Goal: Information Seeking & Learning: Learn about a topic

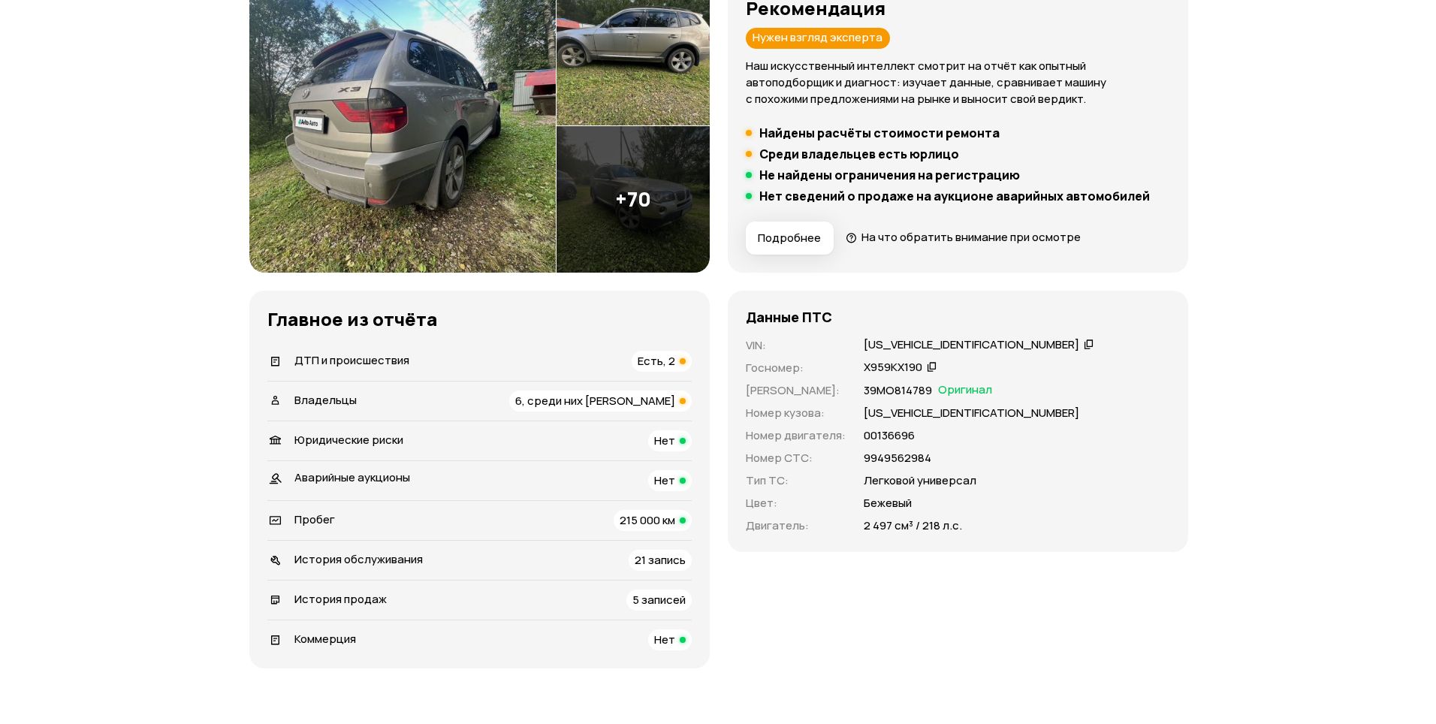
scroll to position [225, 0]
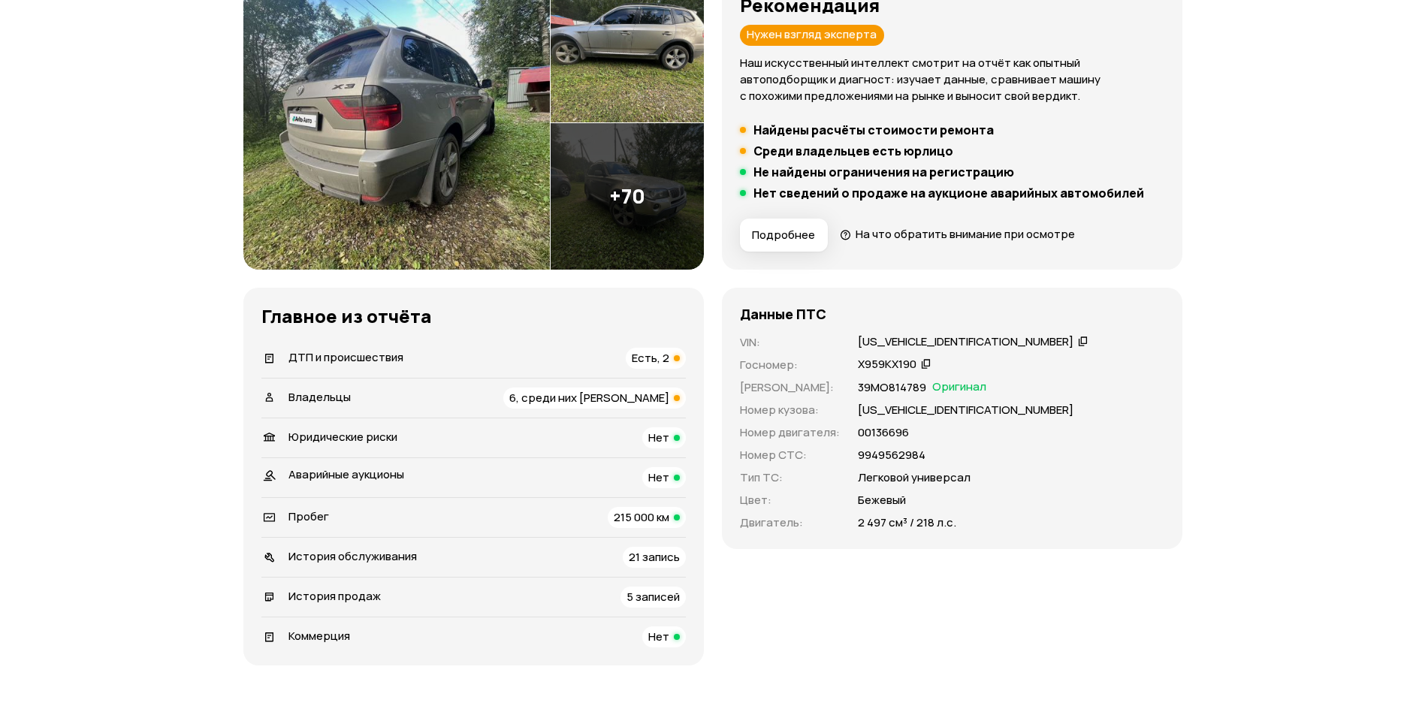
click at [415, 177] on img at bounding box center [396, 123] width 307 height 293
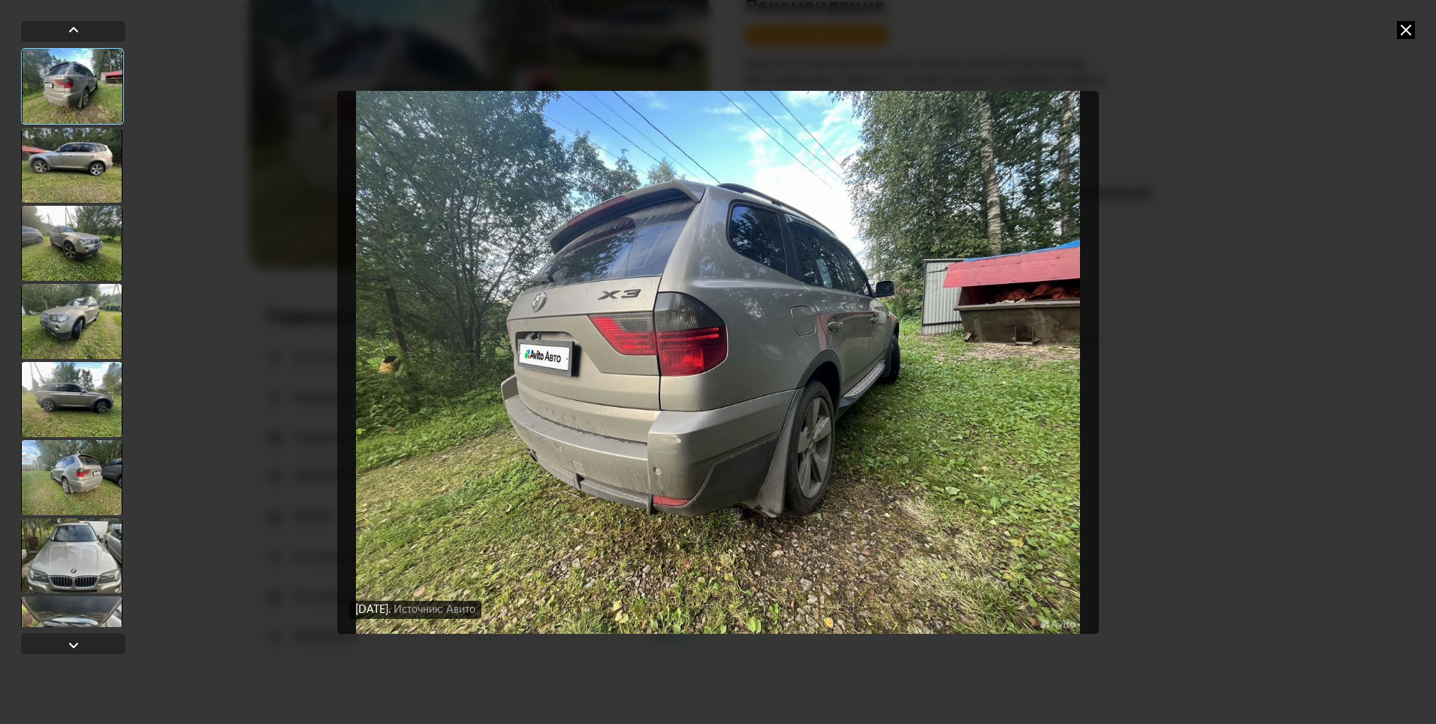
click at [70, 303] on div at bounding box center [71, 321] width 101 height 75
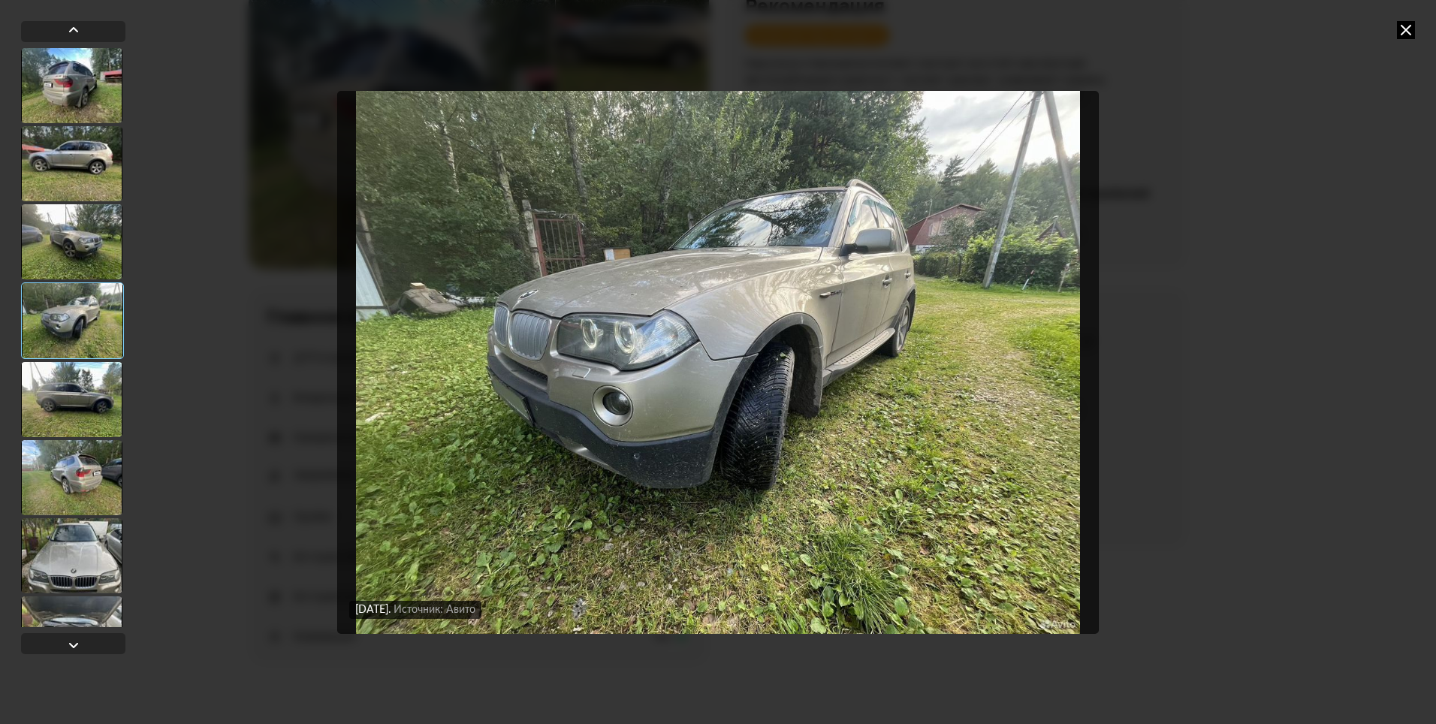
click at [86, 249] on div at bounding box center [71, 241] width 101 height 75
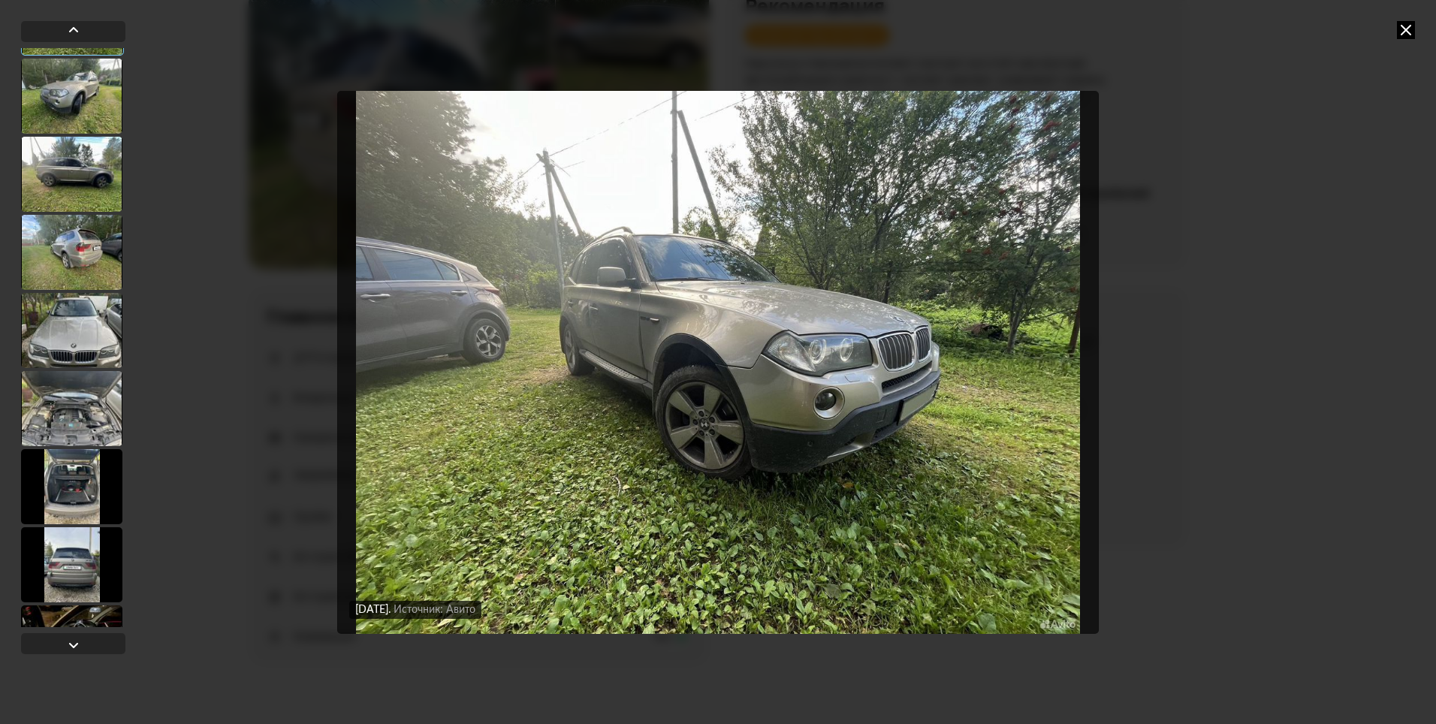
click at [90, 355] on div at bounding box center [71, 330] width 101 height 75
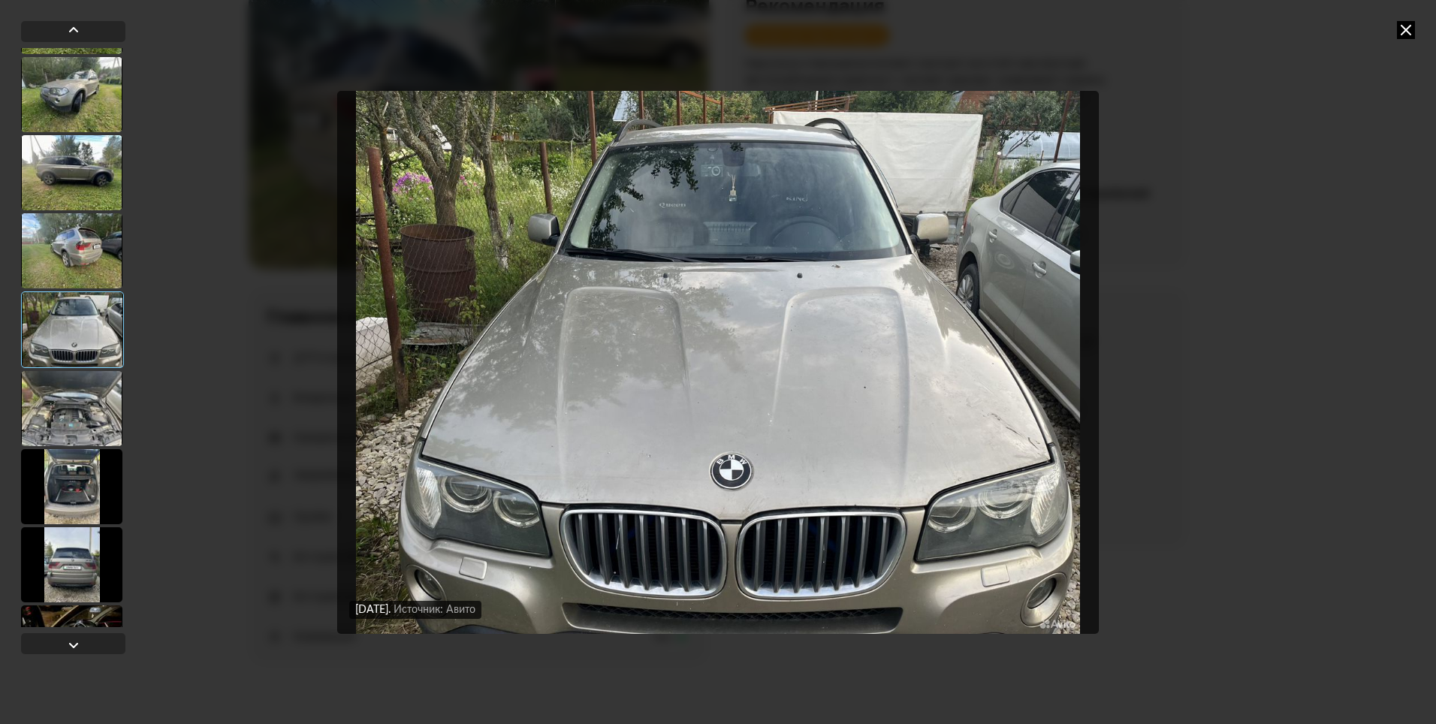
click at [90, 393] on div at bounding box center [71, 408] width 101 height 75
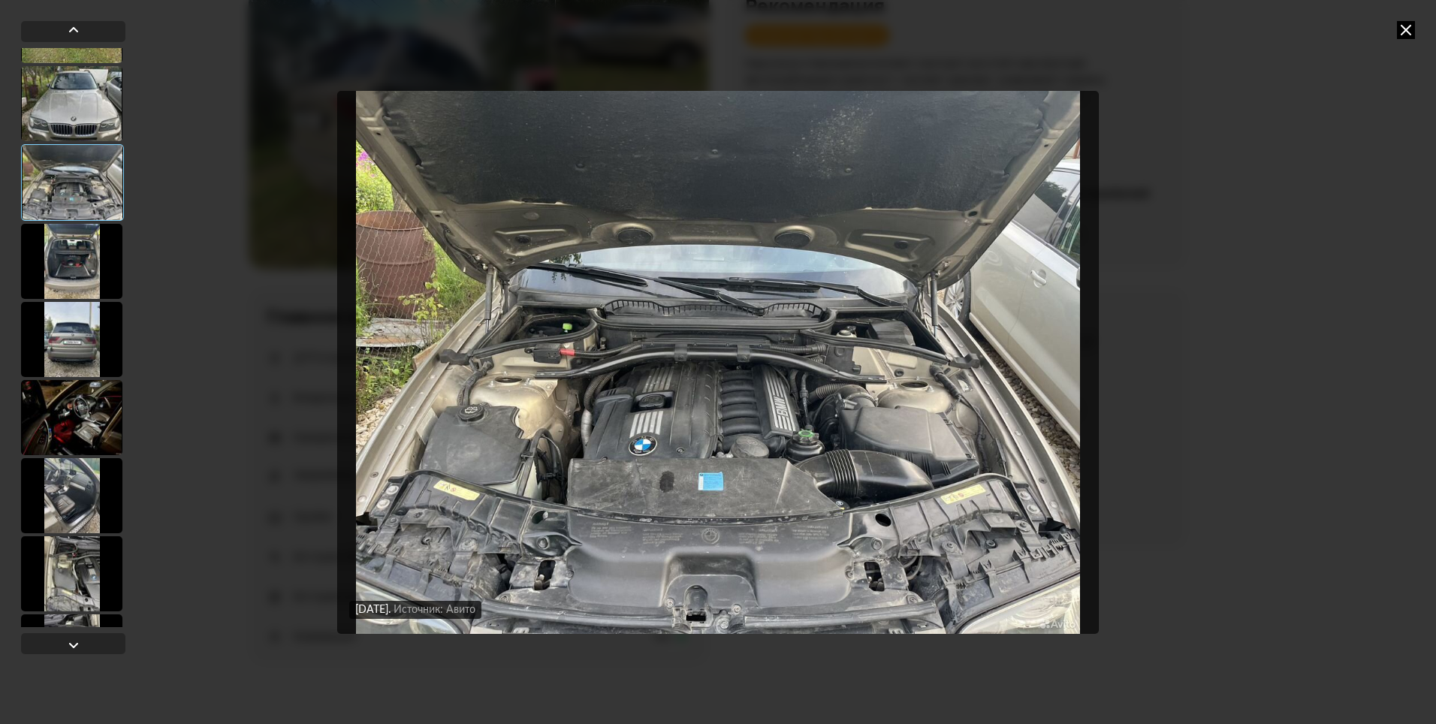
click at [102, 347] on div at bounding box center [71, 339] width 101 height 75
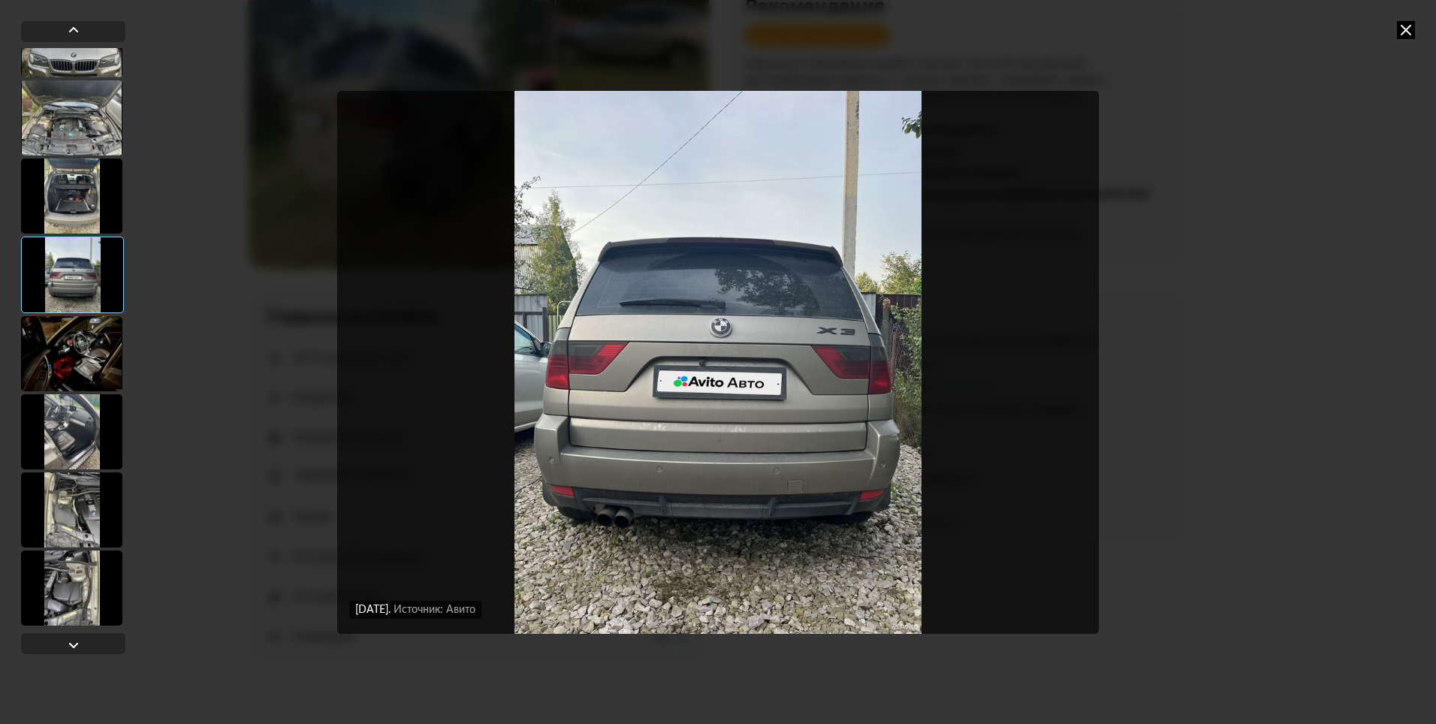
scroll to position [601, 0]
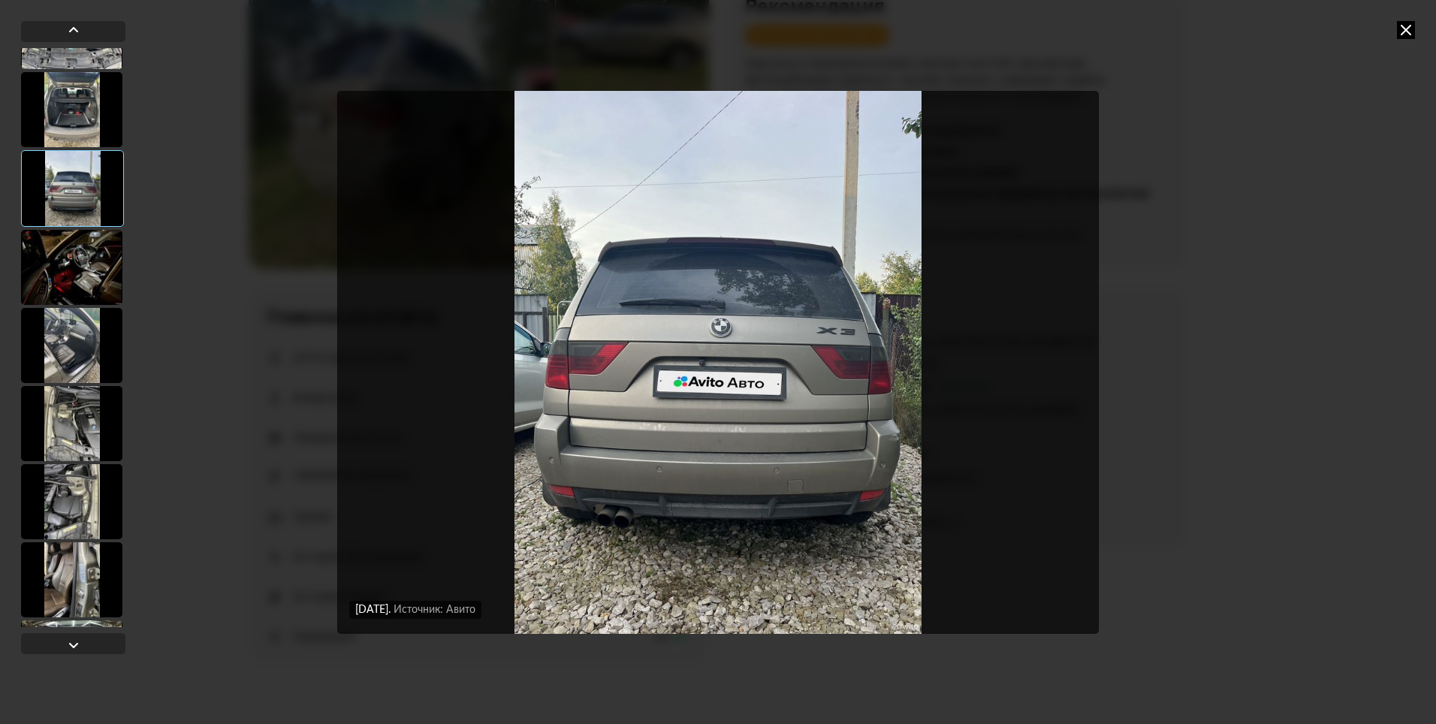
click at [84, 280] on div at bounding box center [71, 267] width 101 height 75
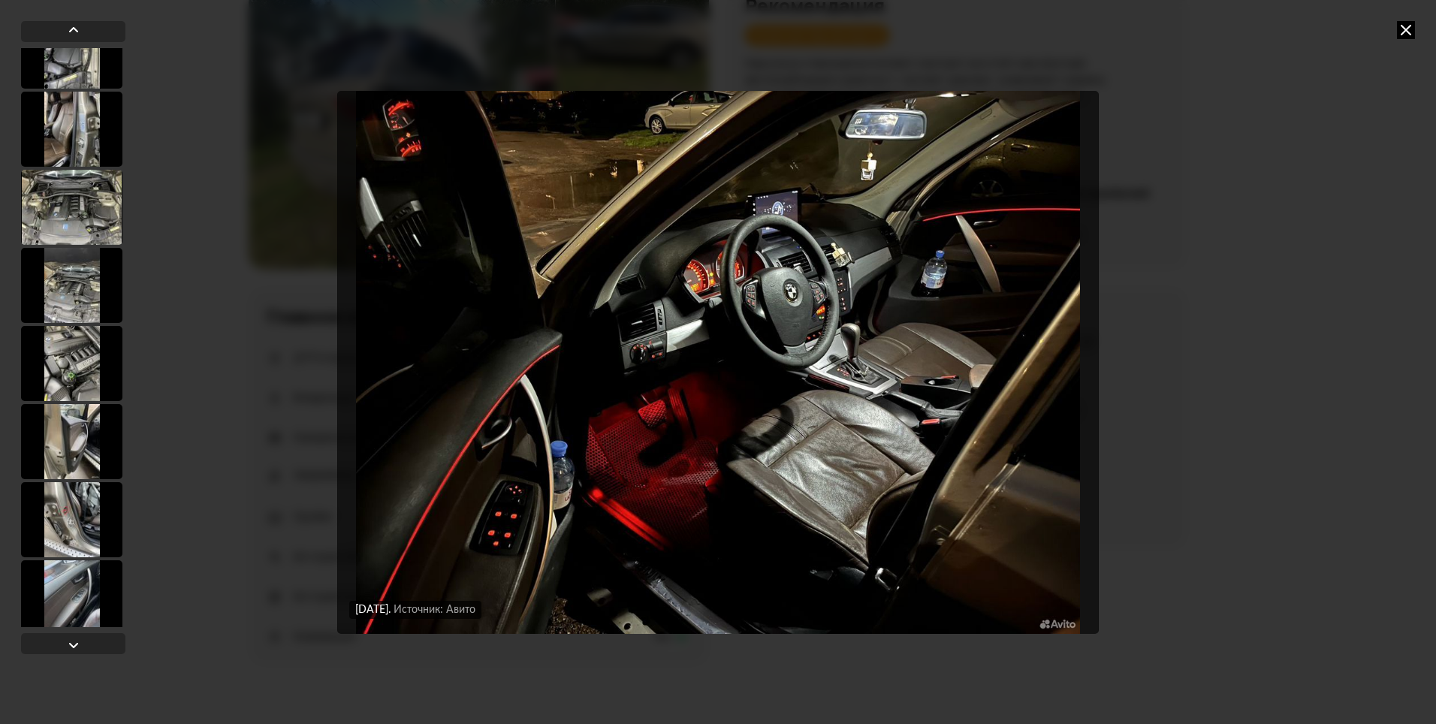
scroll to position [1127, 0]
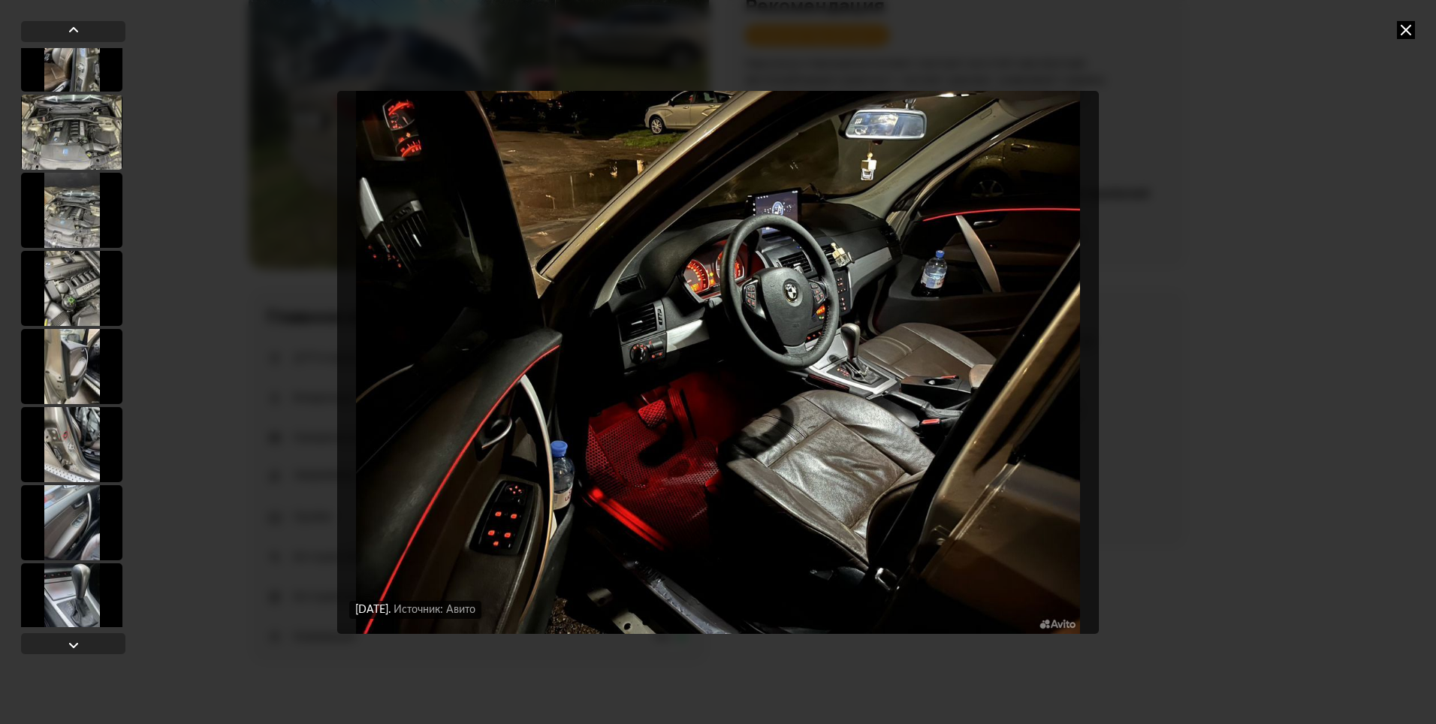
click at [83, 282] on div at bounding box center [71, 288] width 101 height 75
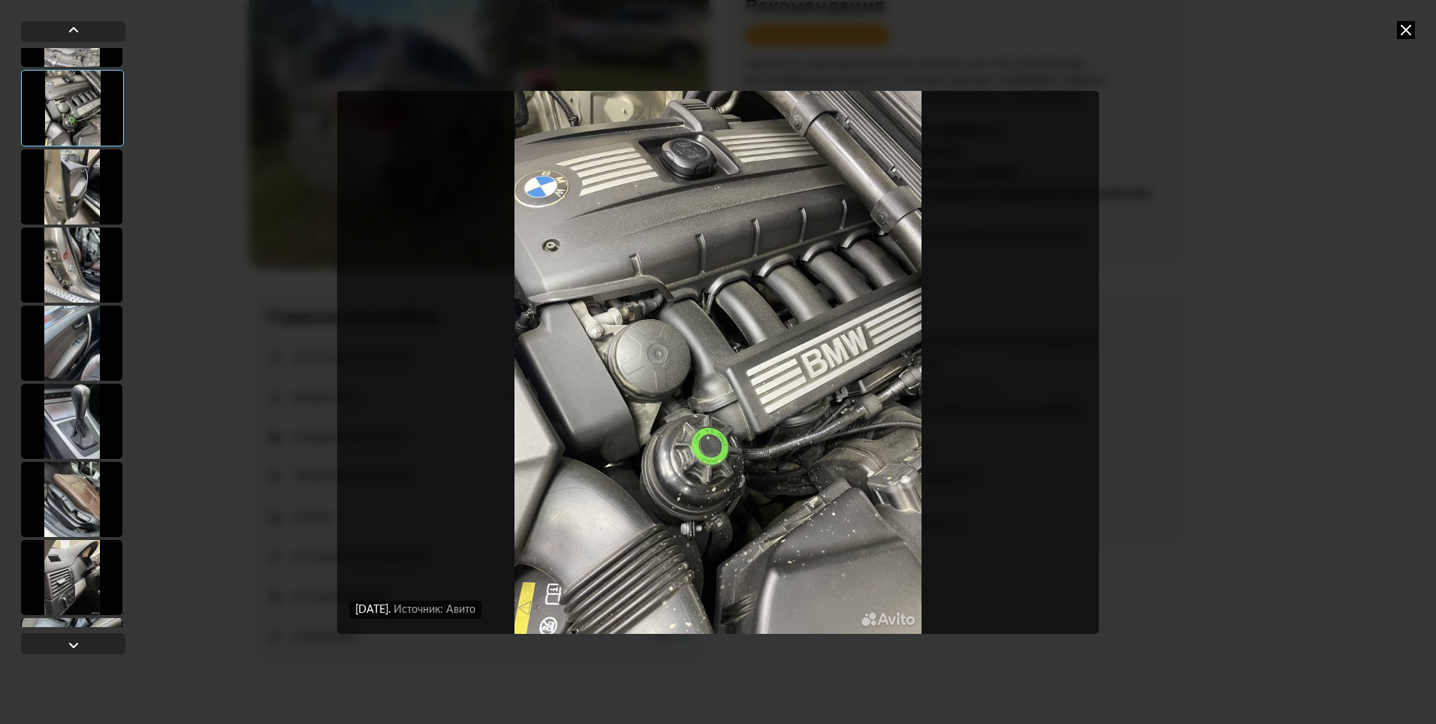
scroll to position [1351, 0]
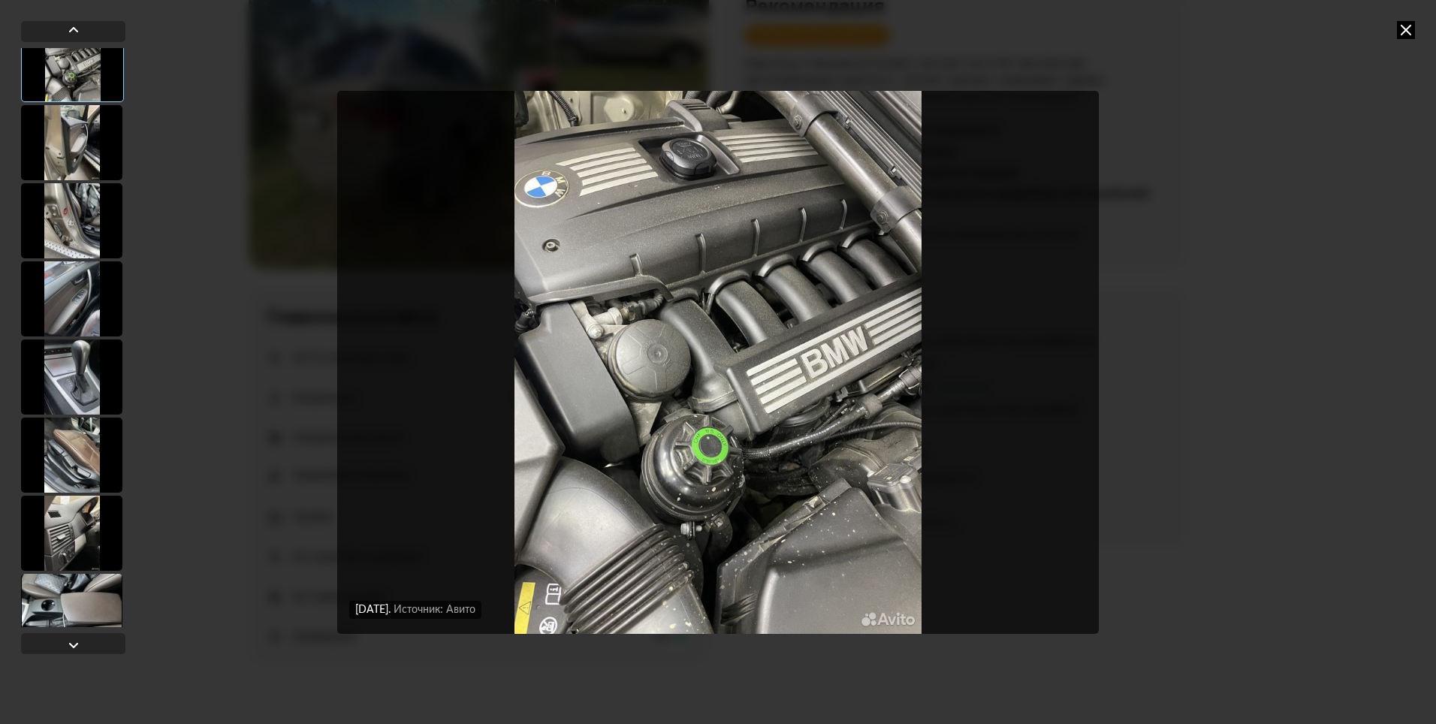
click at [83, 249] on div at bounding box center [71, 220] width 101 height 75
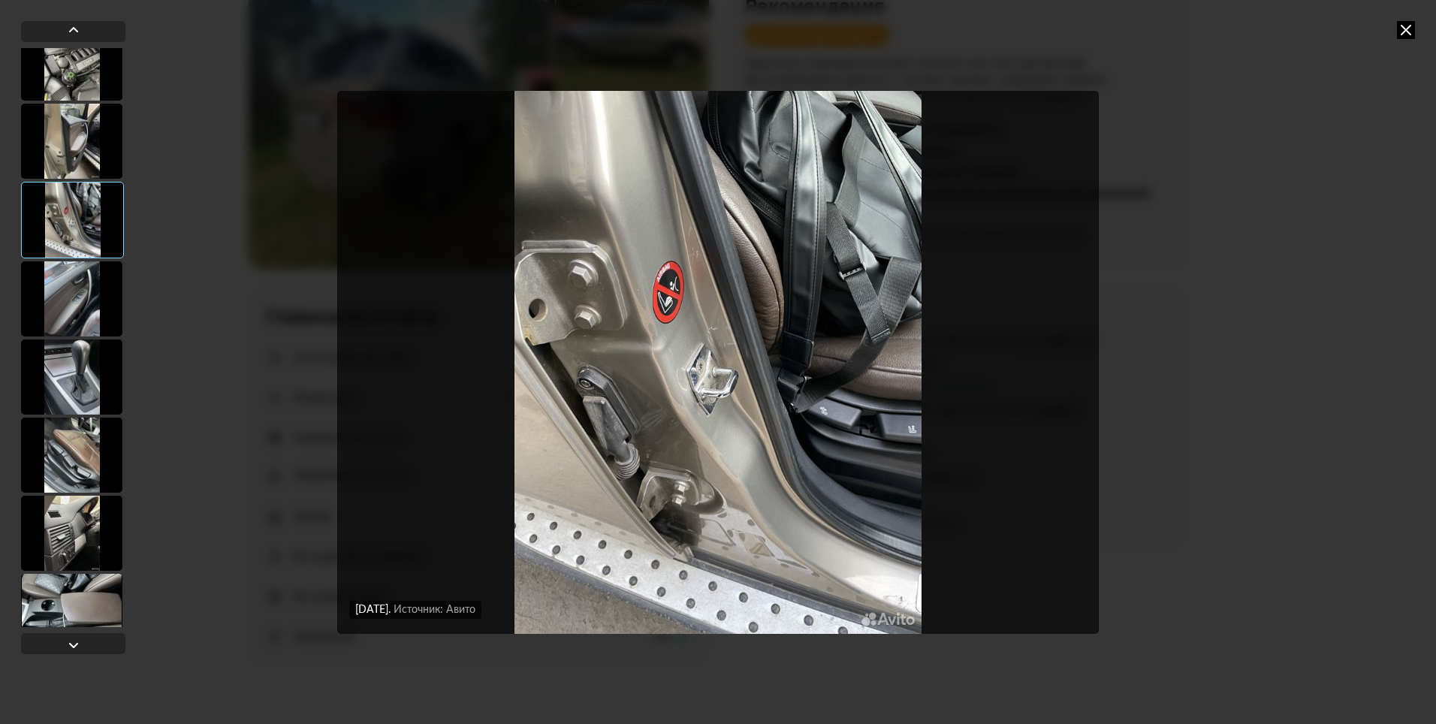
click at [86, 282] on div at bounding box center [71, 298] width 101 height 75
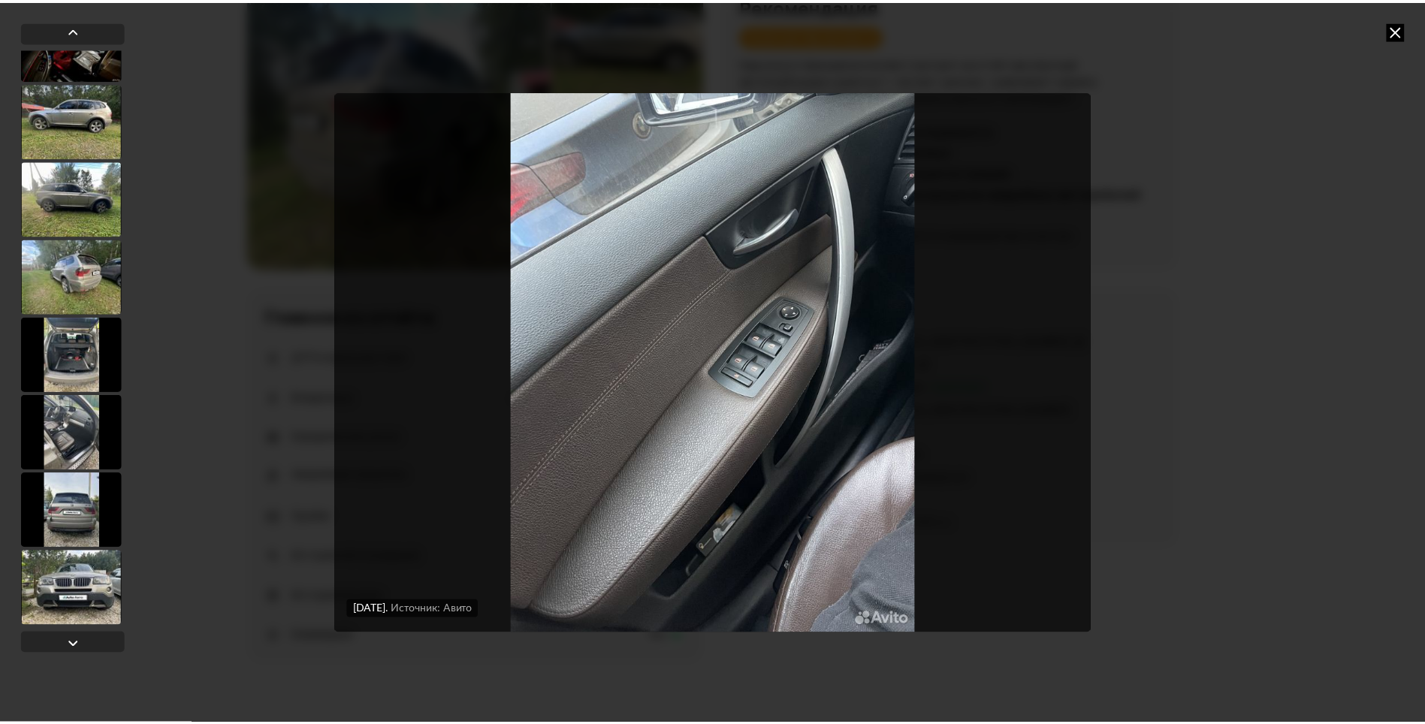
scroll to position [5126, 0]
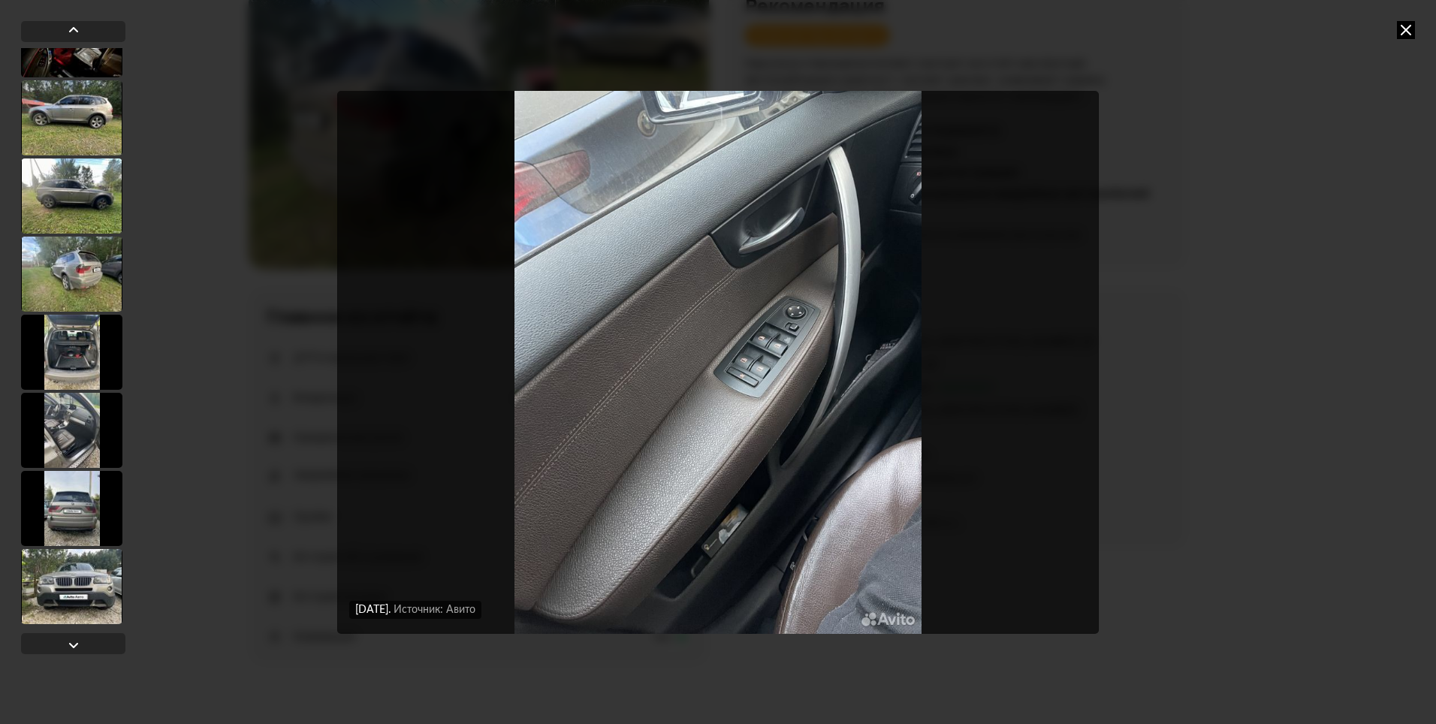
click at [1408, 25] on icon at bounding box center [1406, 30] width 18 height 18
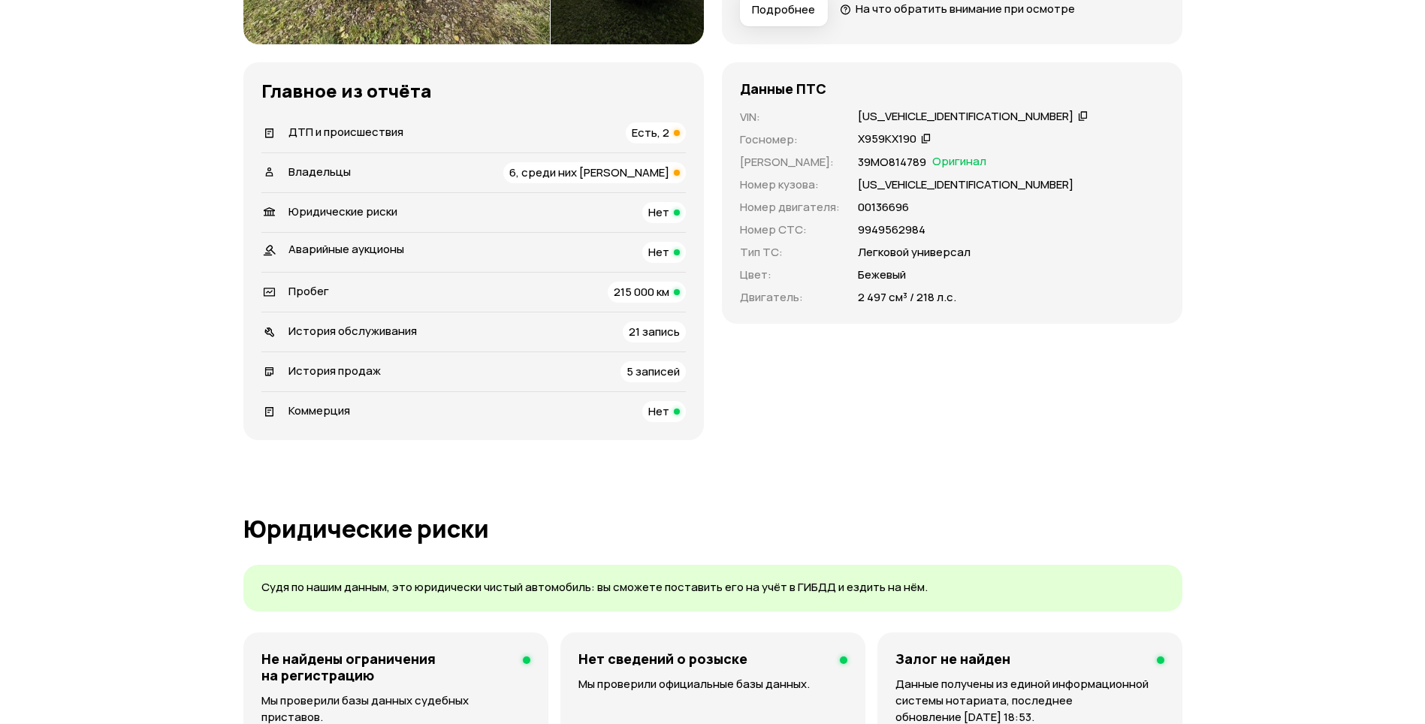
click at [663, 137] on span "Есть, 2" at bounding box center [651, 133] width 38 height 16
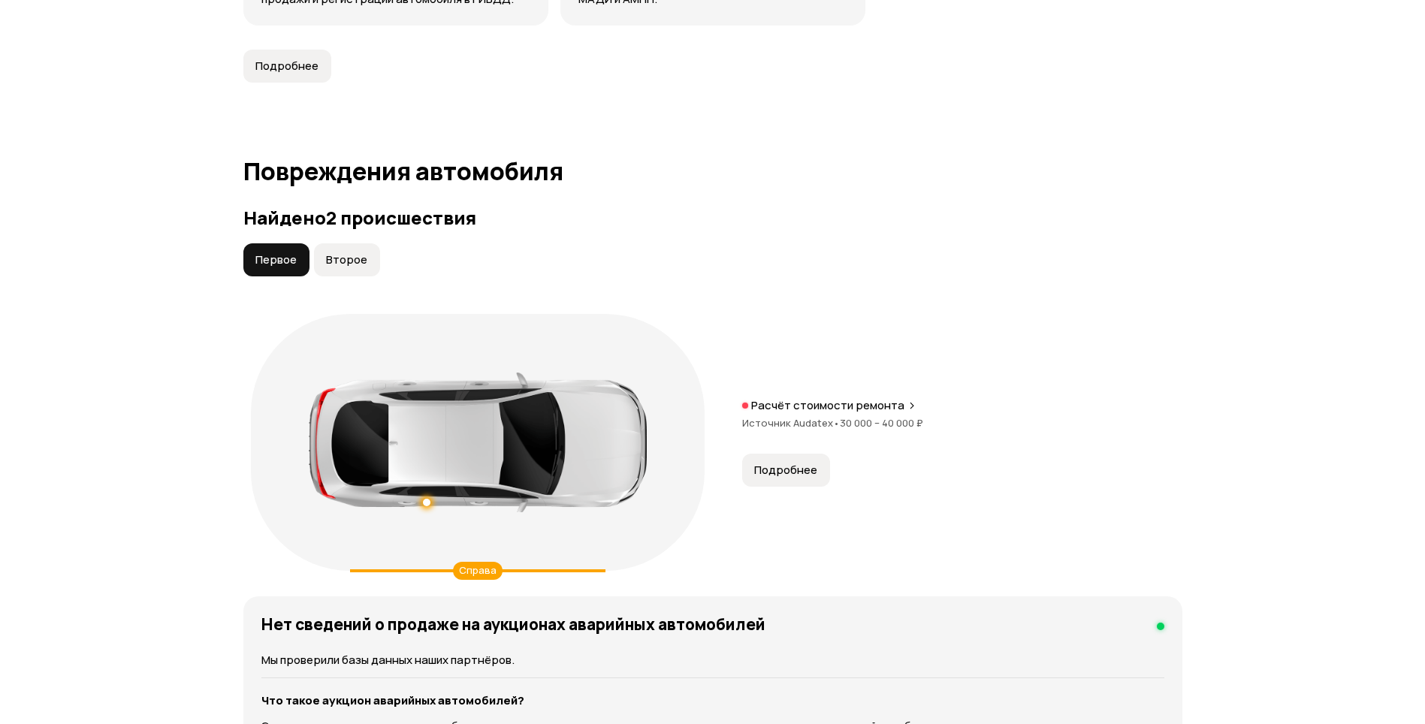
scroll to position [1557, 0]
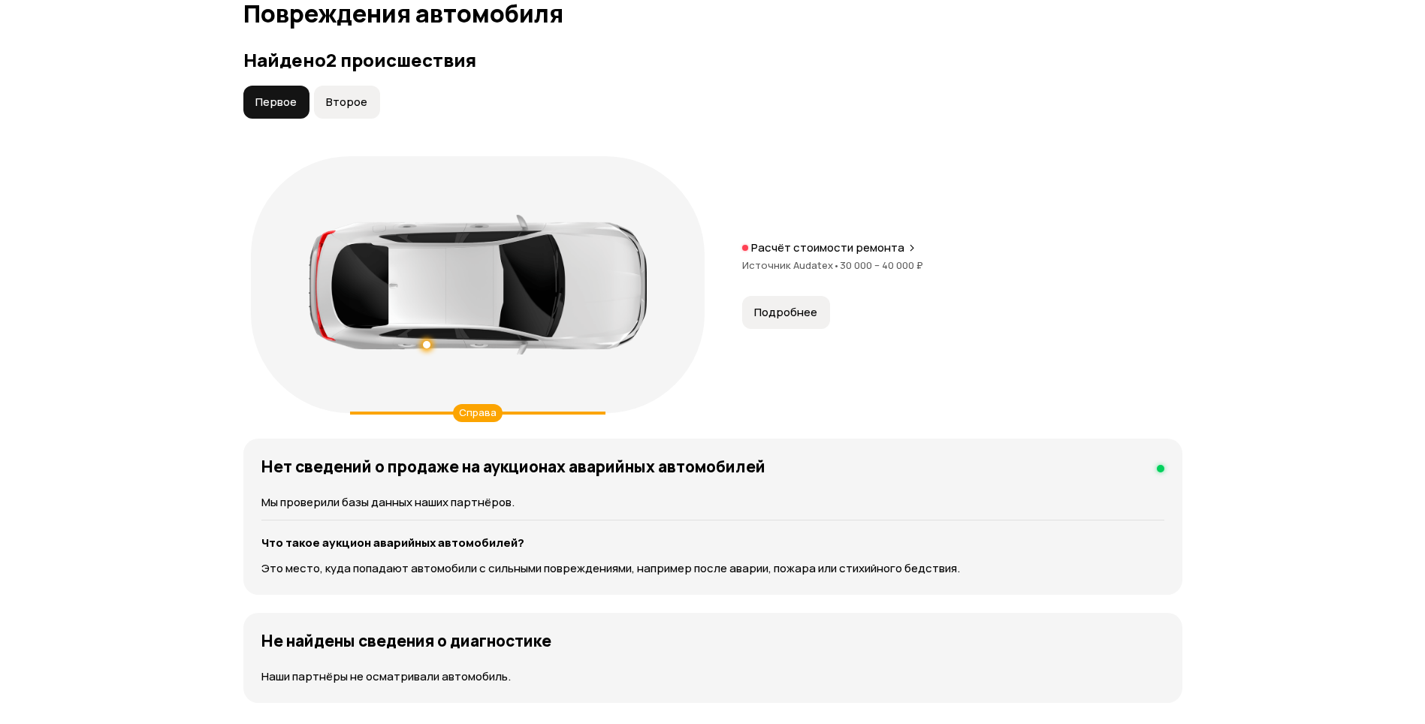
click at [333, 102] on span "Второе" at bounding box center [346, 102] width 41 height 15
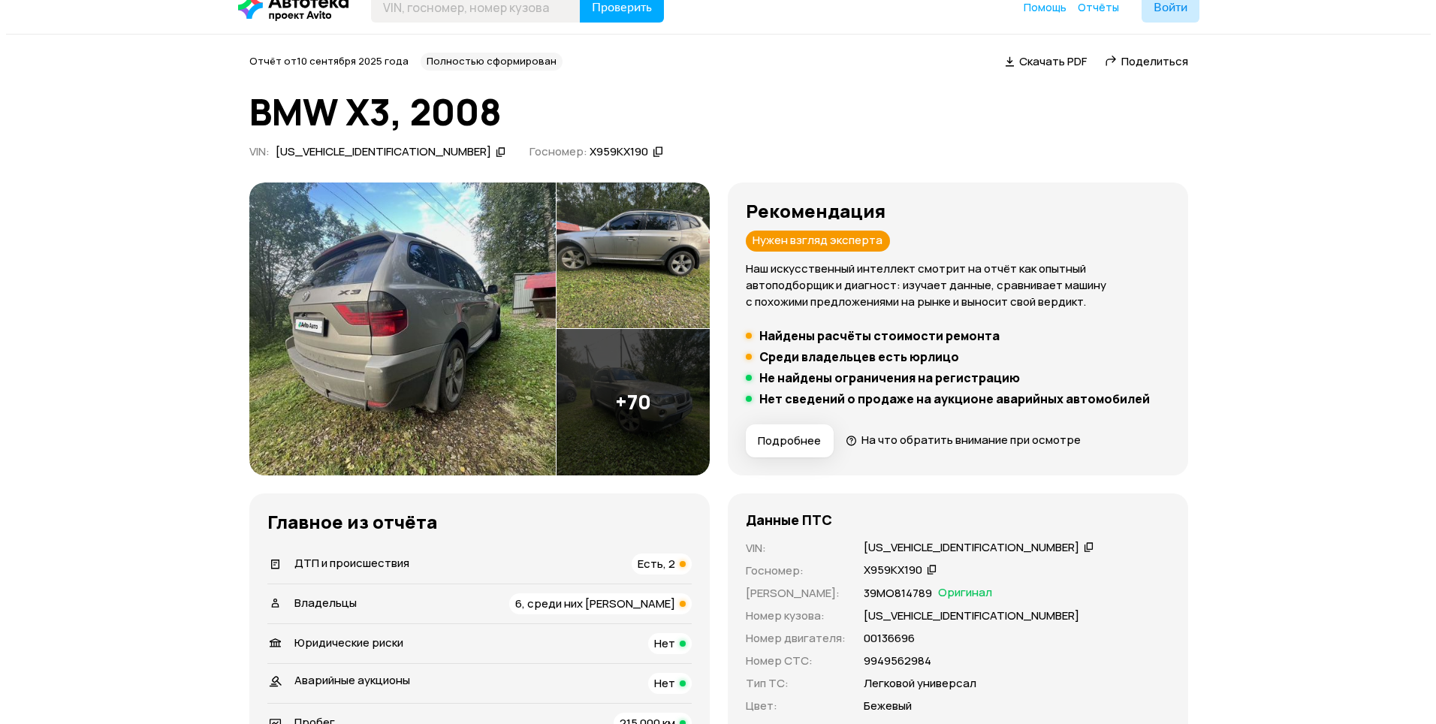
scroll to position [0, 0]
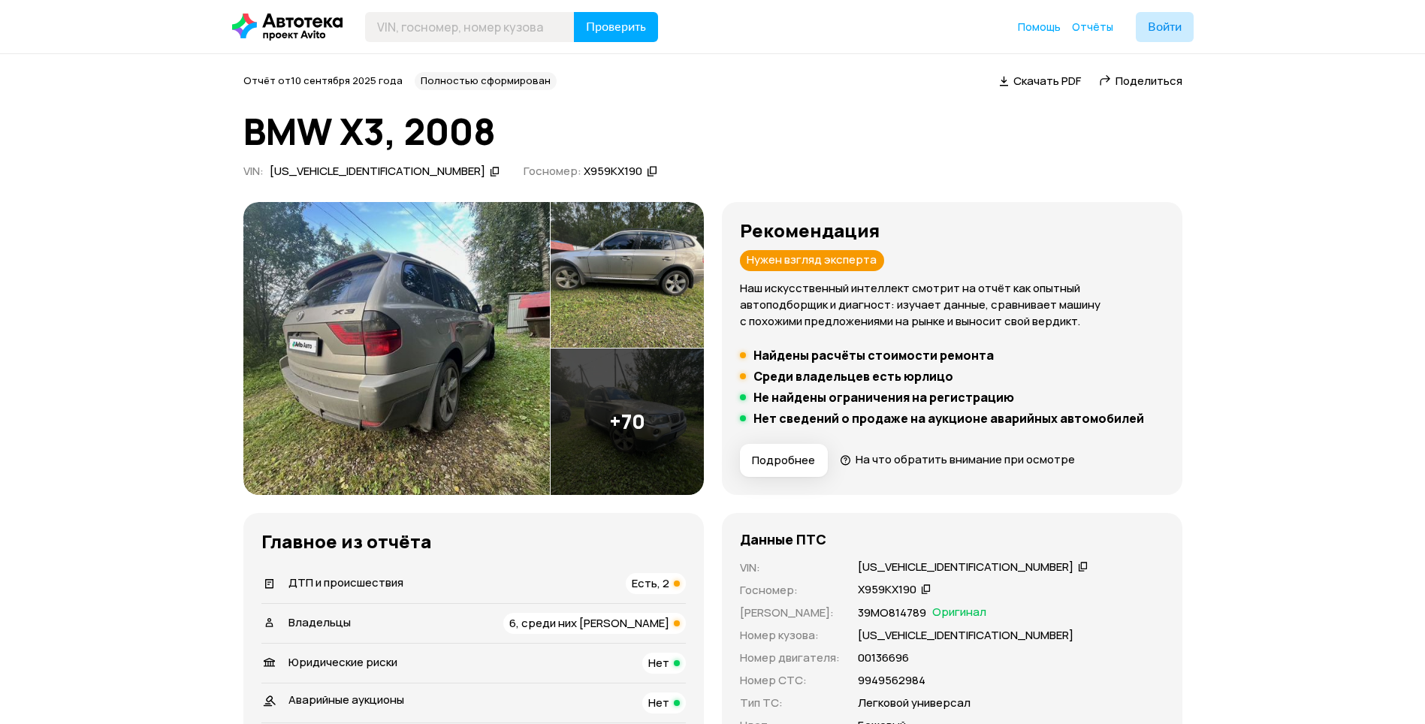
click at [441, 368] on img at bounding box center [396, 348] width 307 height 293
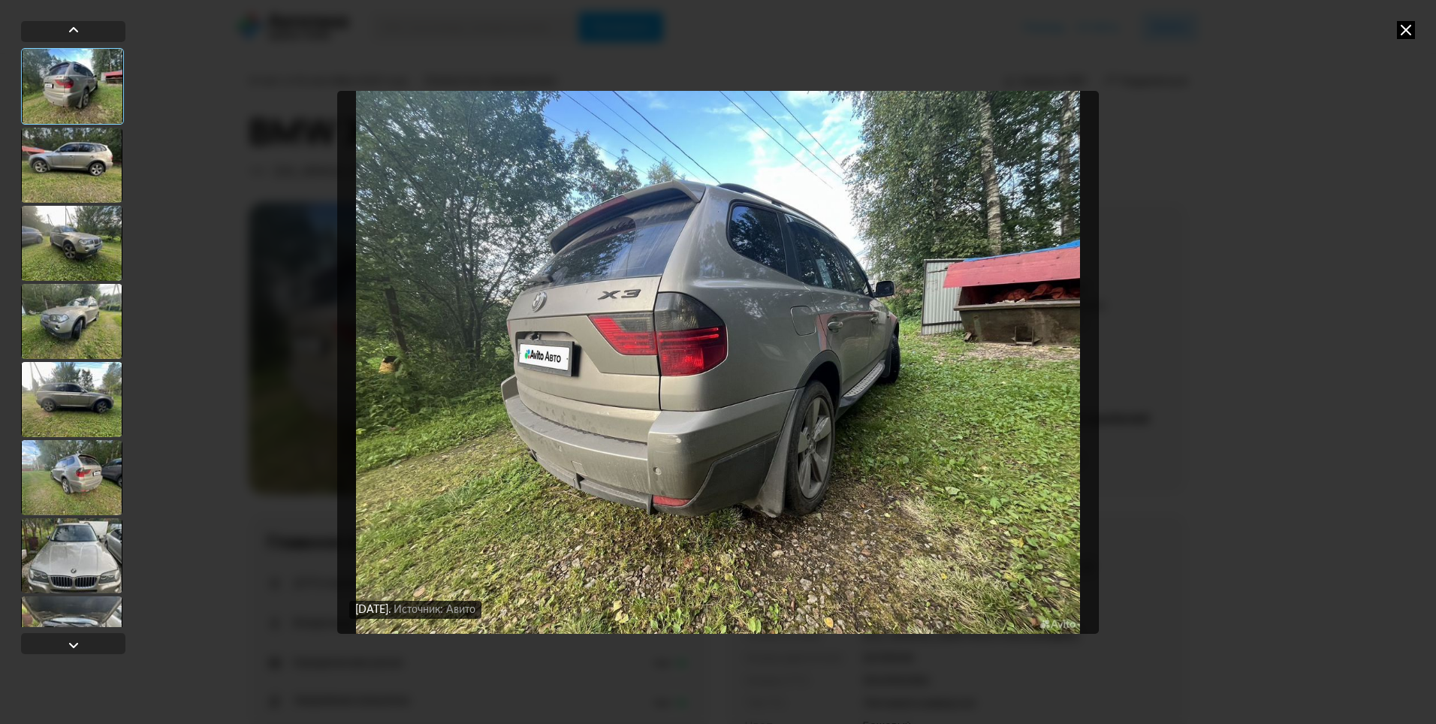
drag, startPoint x: 64, startPoint y: 240, endPoint x: 84, endPoint y: 276, distance: 42.0
click at [65, 240] on div at bounding box center [71, 243] width 101 height 75
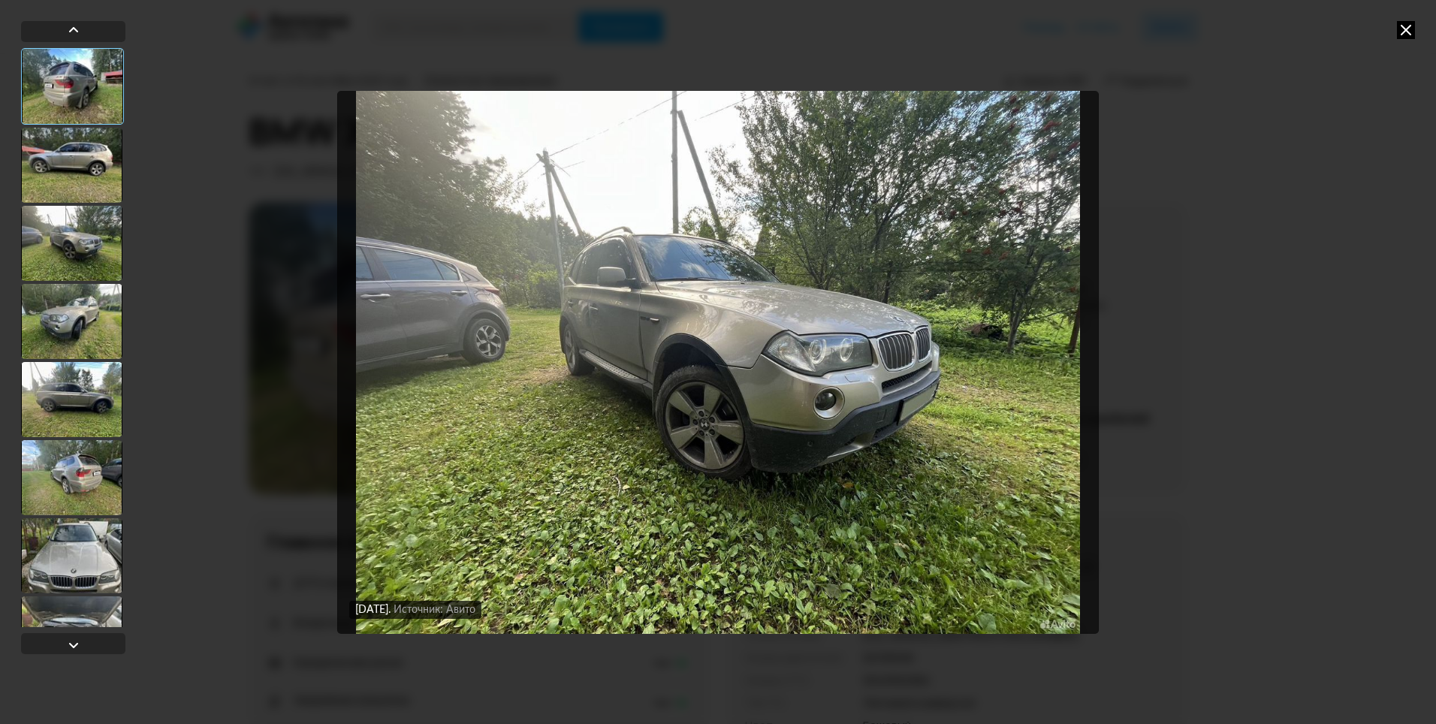
click at [81, 328] on div at bounding box center [71, 321] width 101 height 75
click at [85, 371] on div at bounding box center [71, 399] width 101 height 75
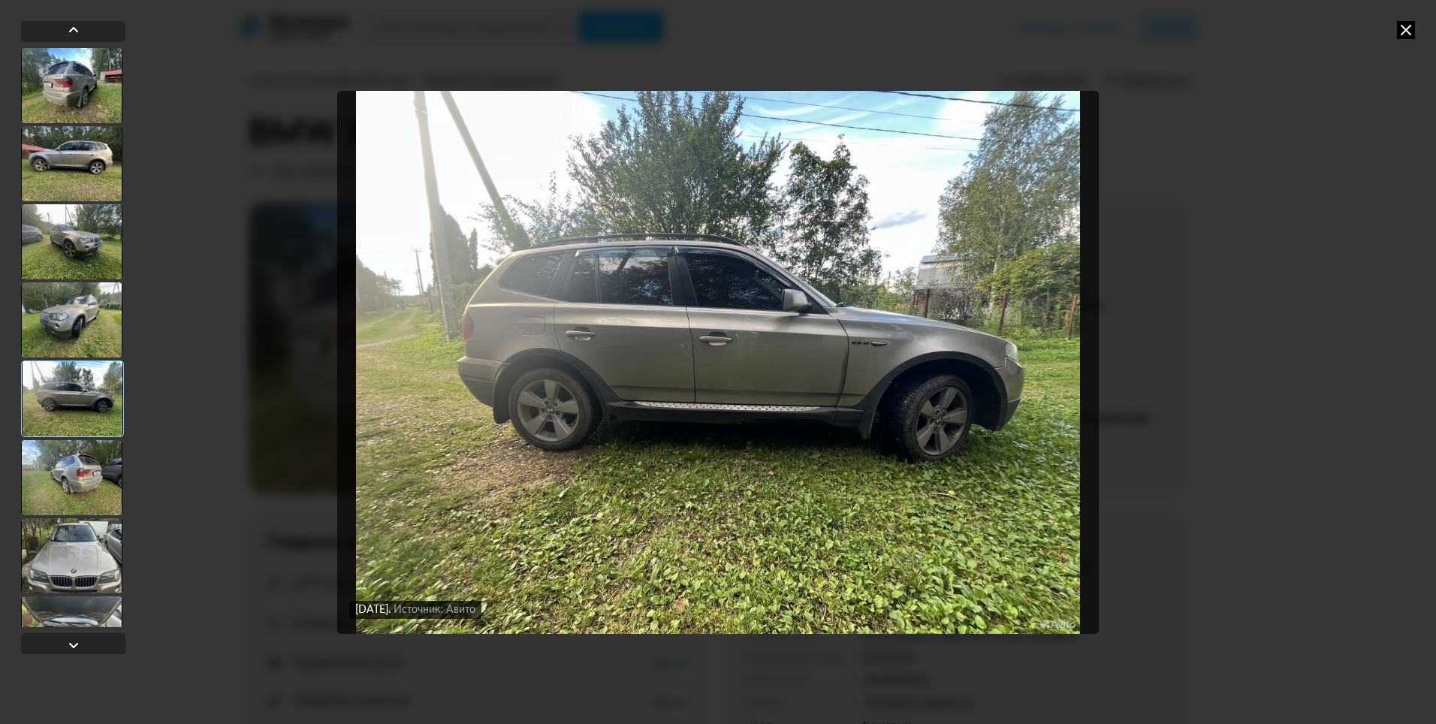
click at [1403, 31] on icon at bounding box center [1406, 30] width 18 height 18
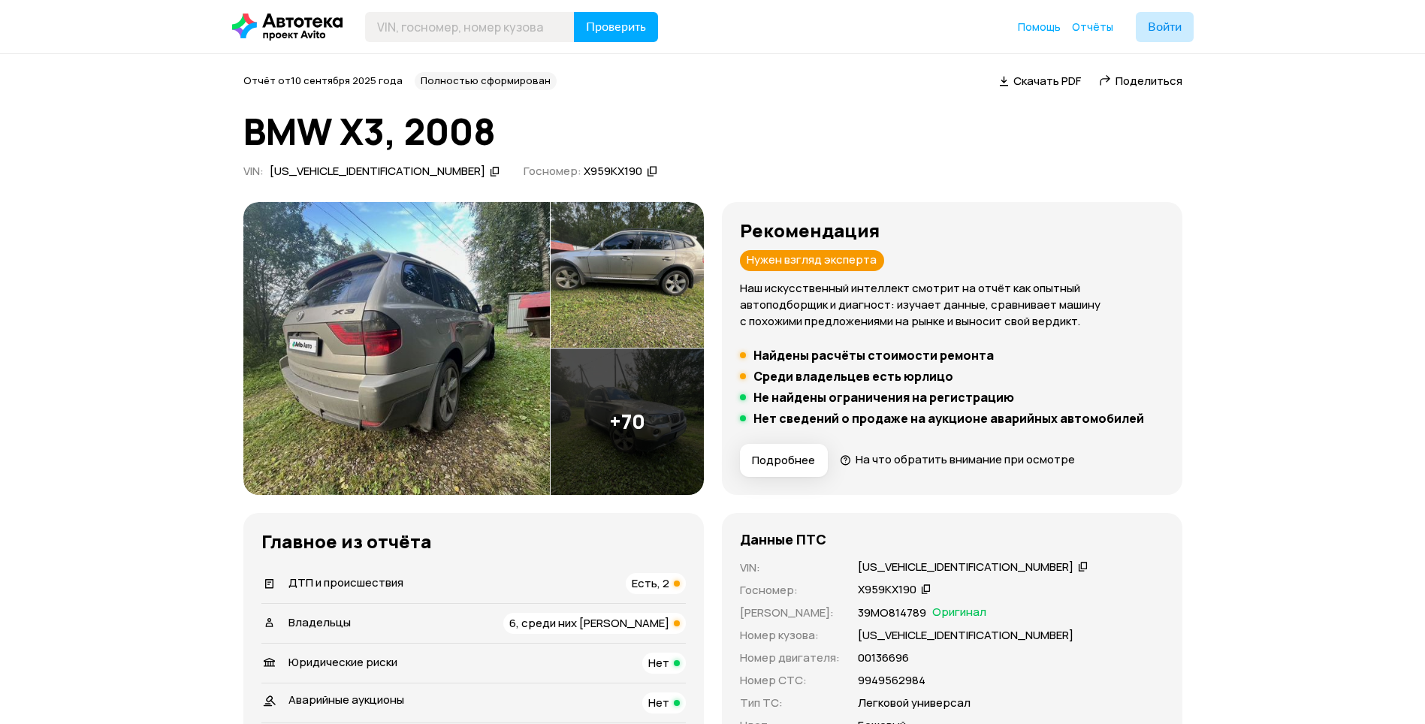
click at [485, 288] on img at bounding box center [396, 348] width 307 height 293
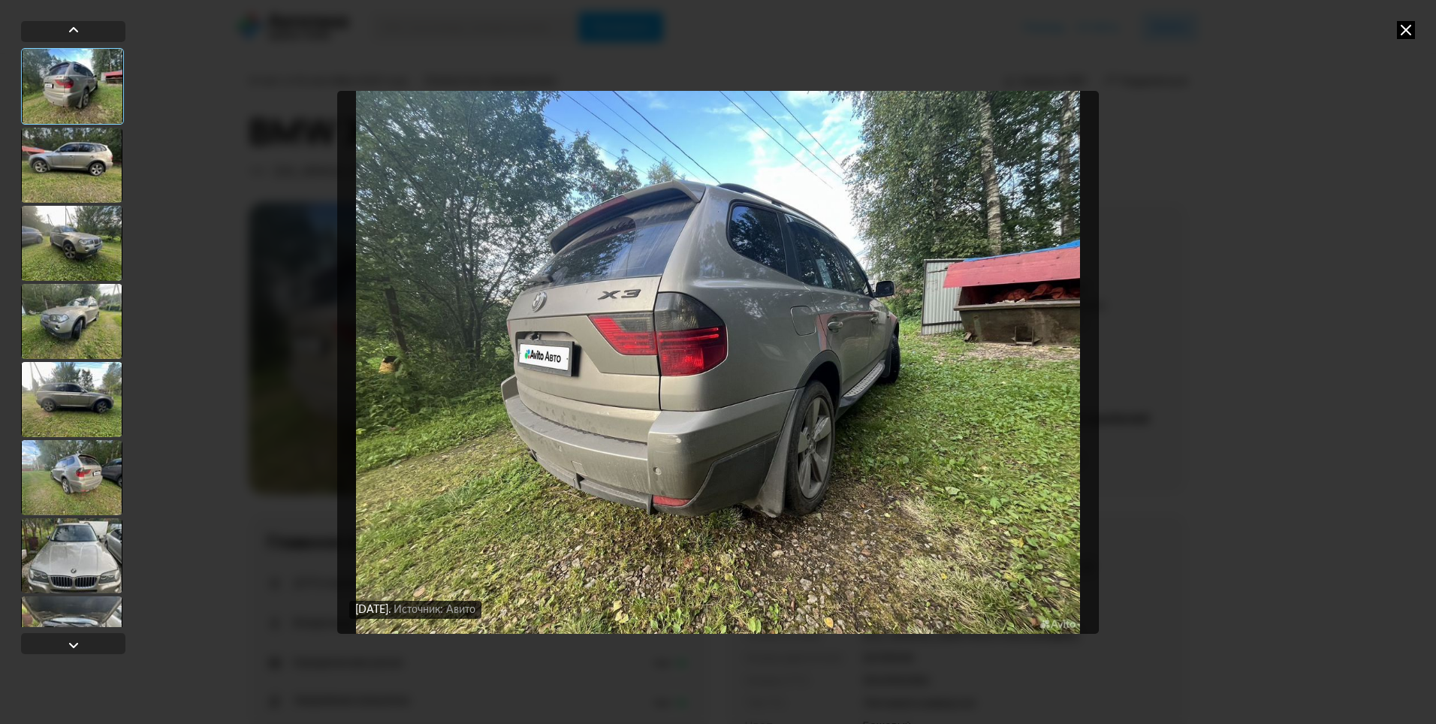
click at [55, 168] on div at bounding box center [71, 165] width 101 height 75
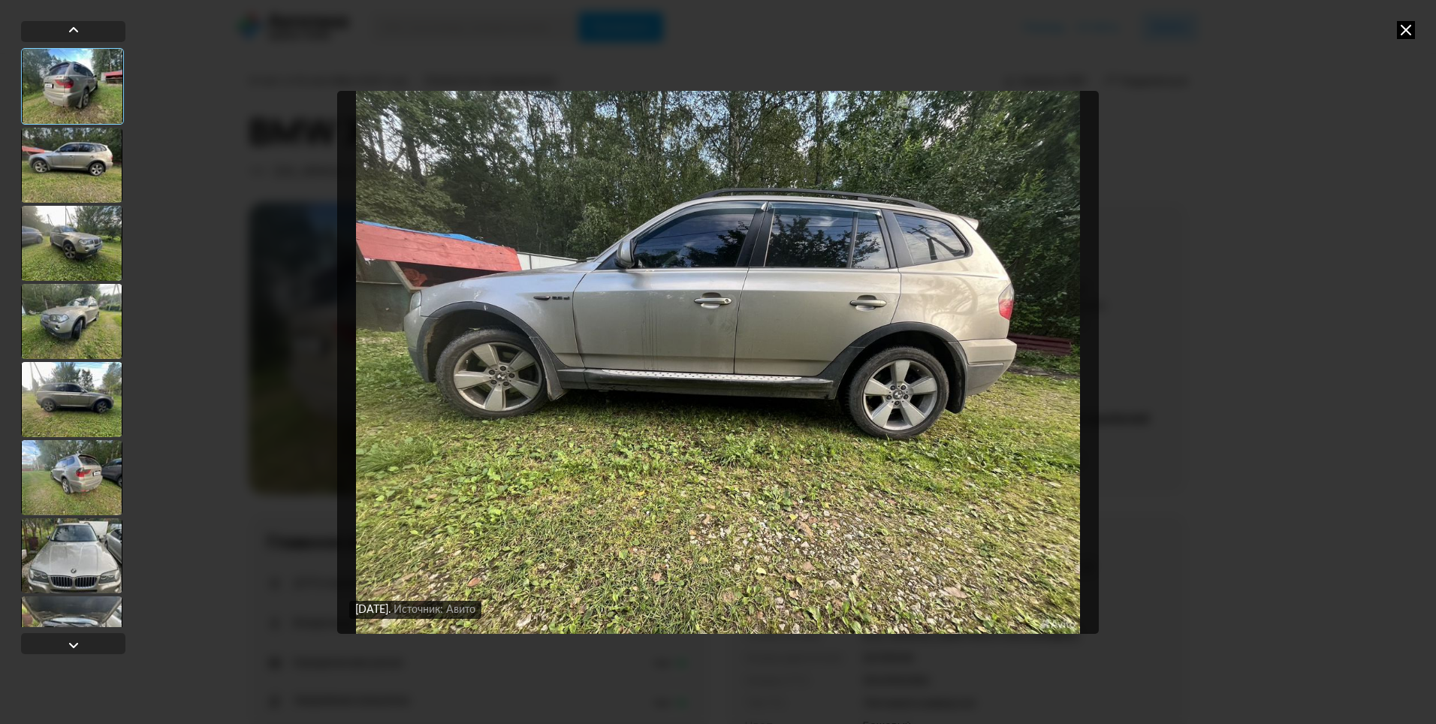
click at [72, 227] on div at bounding box center [71, 243] width 101 height 75
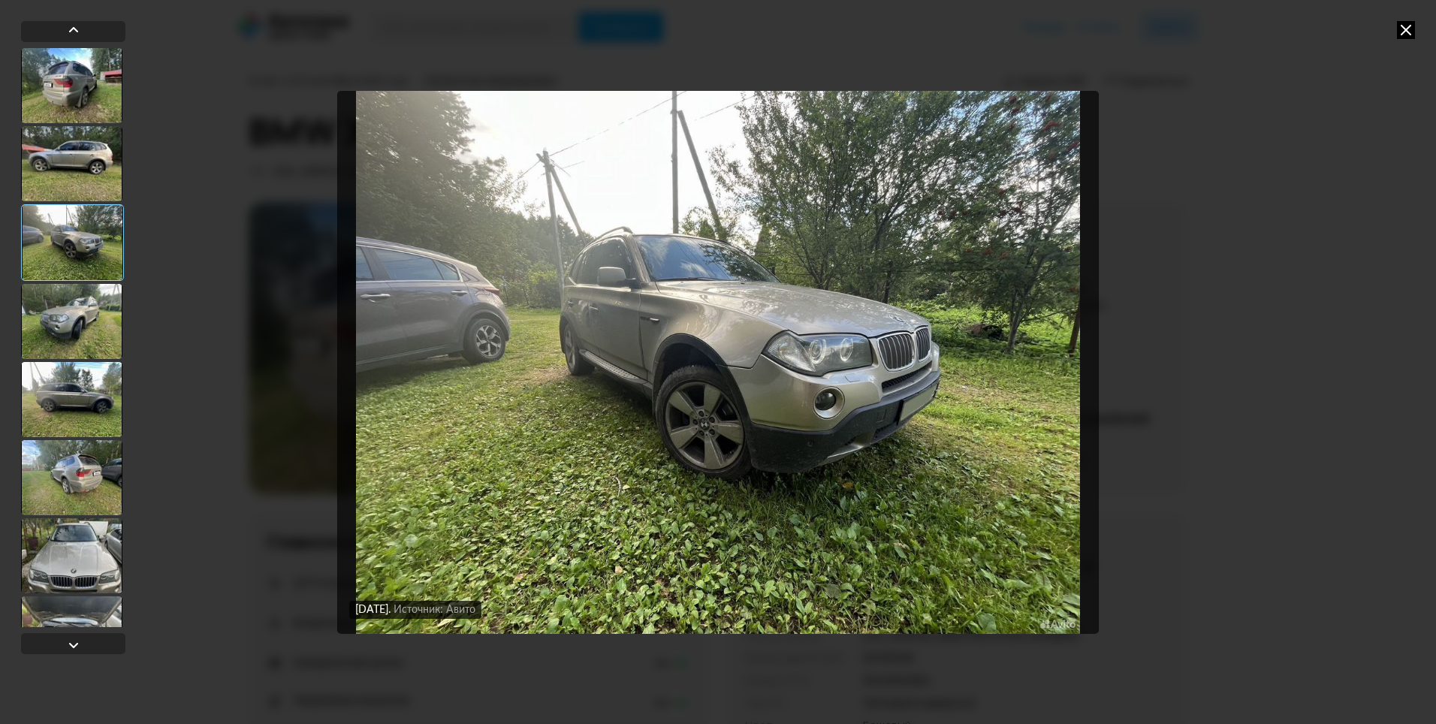
click at [92, 291] on div at bounding box center [71, 321] width 101 height 75
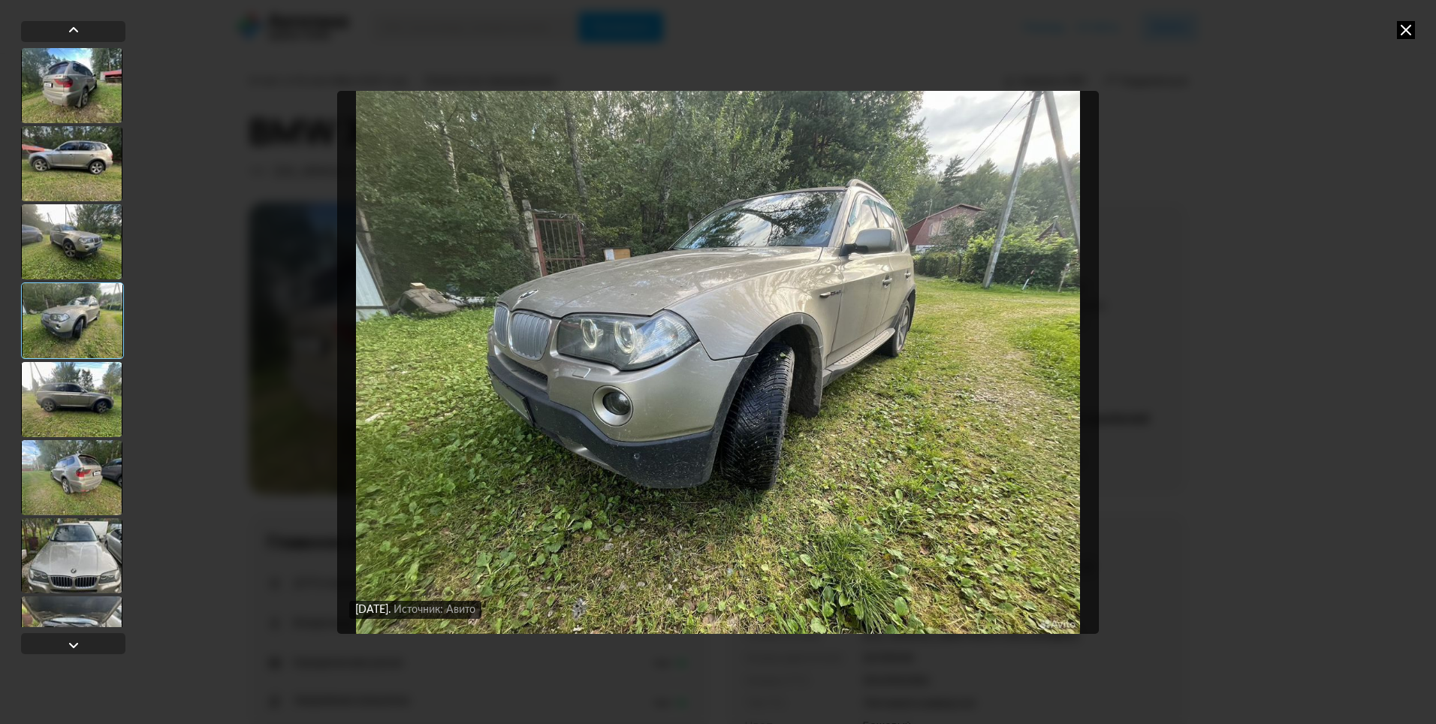
click at [115, 409] on div at bounding box center [71, 399] width 101 height 75
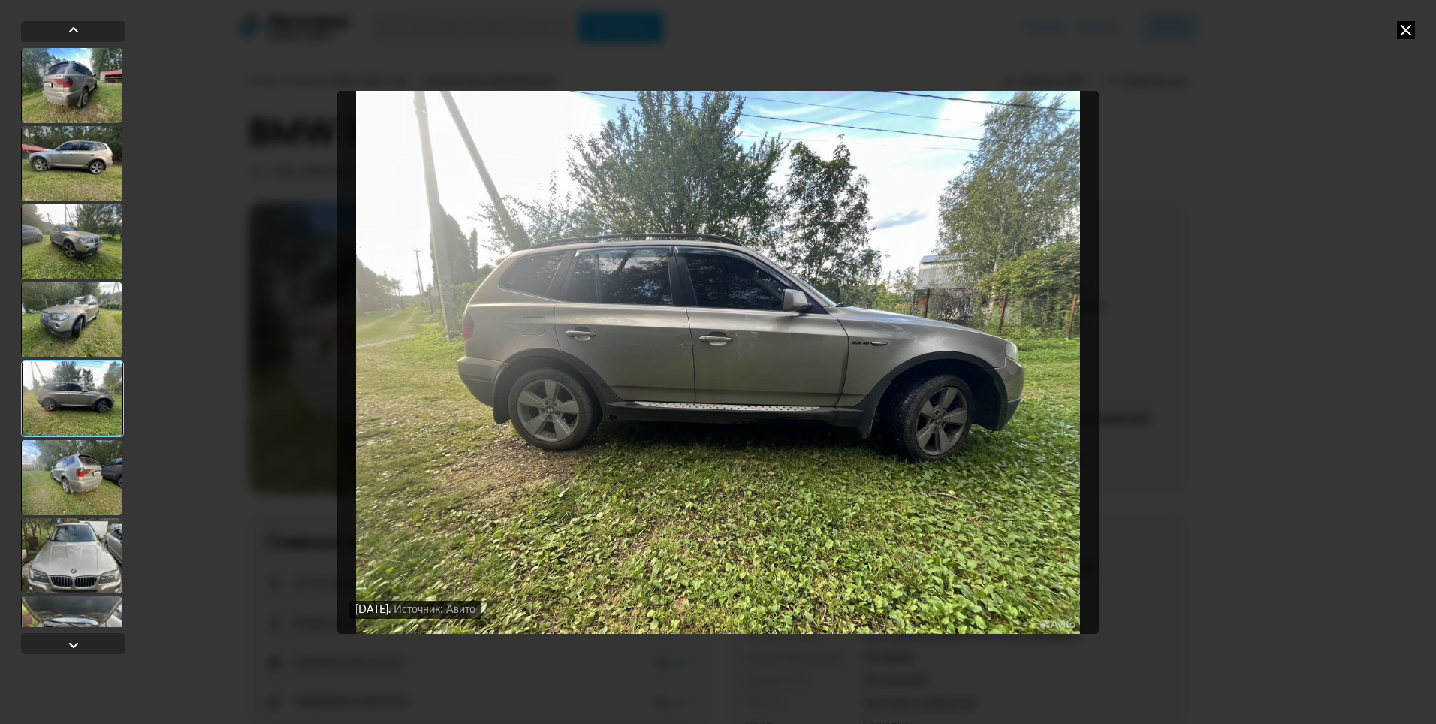
click at [110, 473] on div at bounding box center [71, 477] width 101 height 75
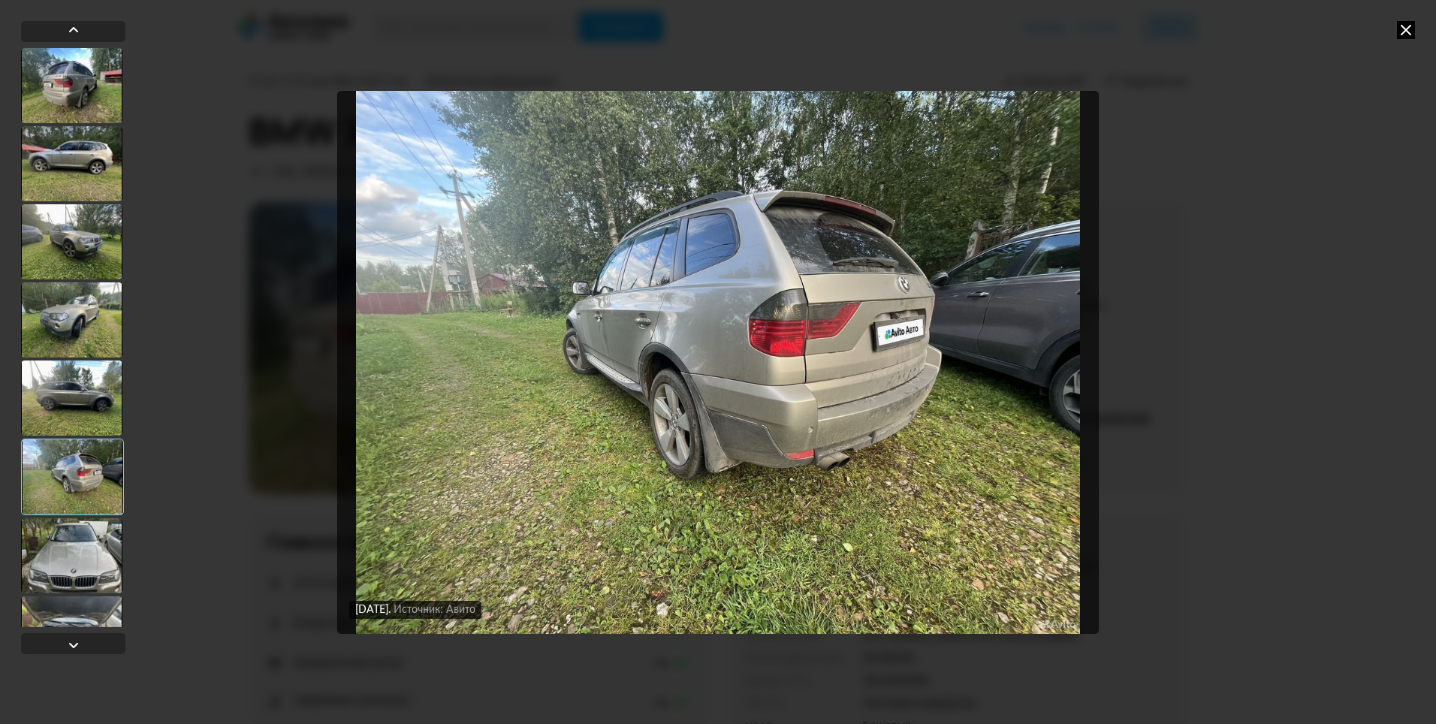
scroll to position [301, 0]
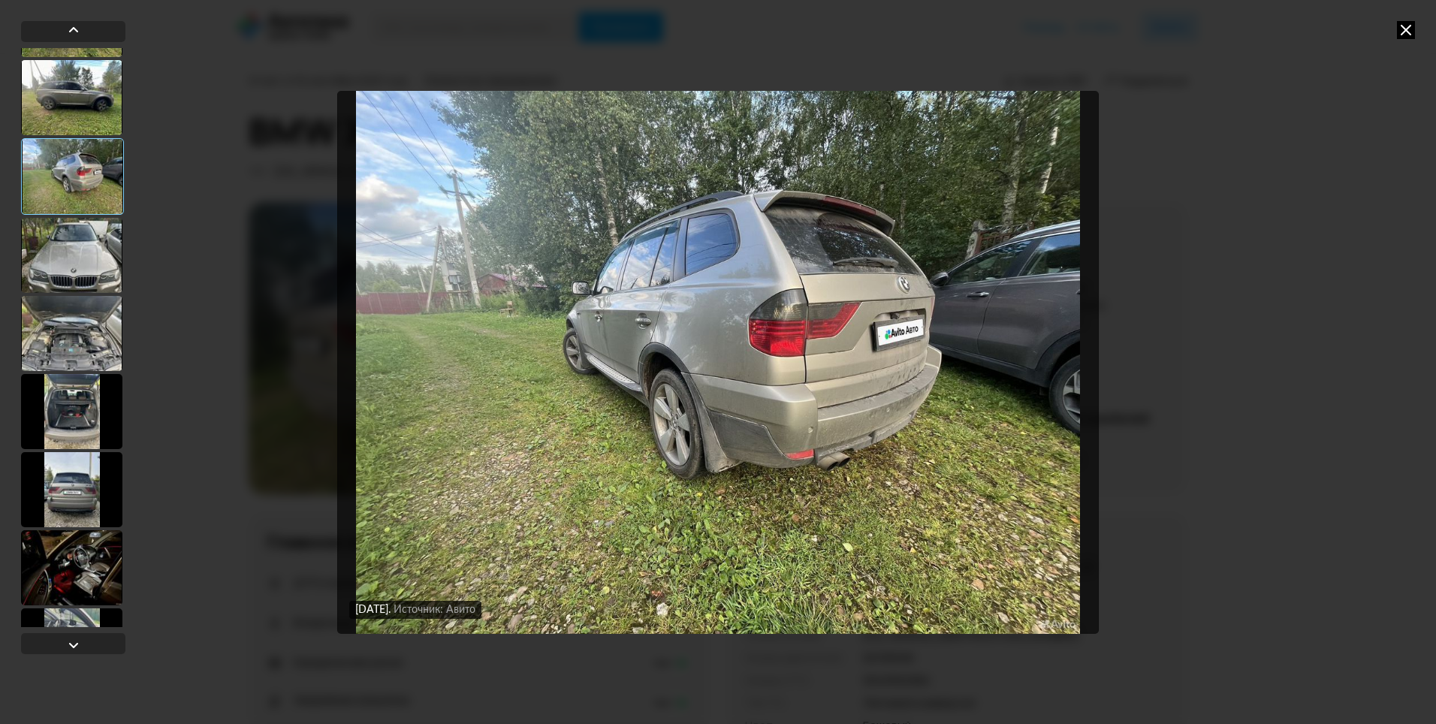
click at [83, 221] on div at bounding box center [71, 255] width 101 height 75
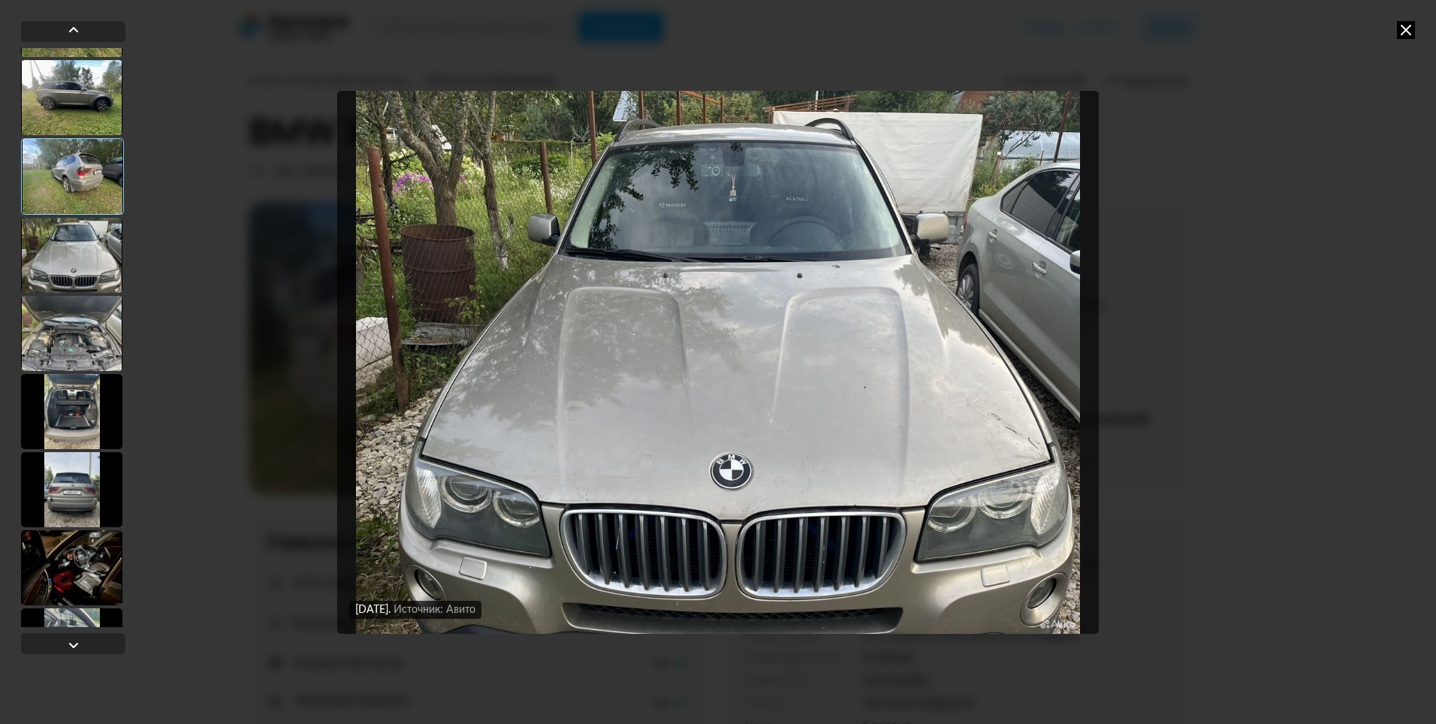
click at [92, 337] on div at bounding box center [71, 333] width 101 height 75
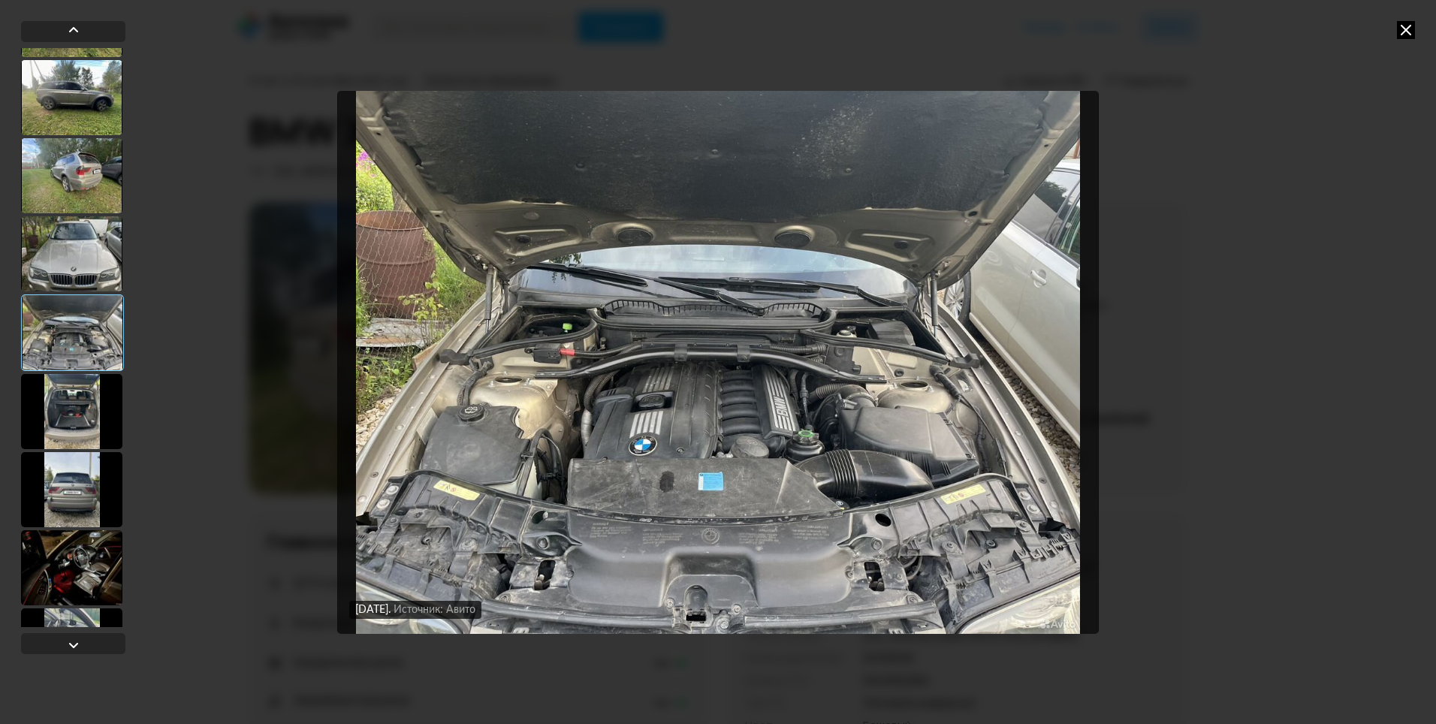
click at [104, 393] on div at bounding box center [71, 411] width 101 height 75
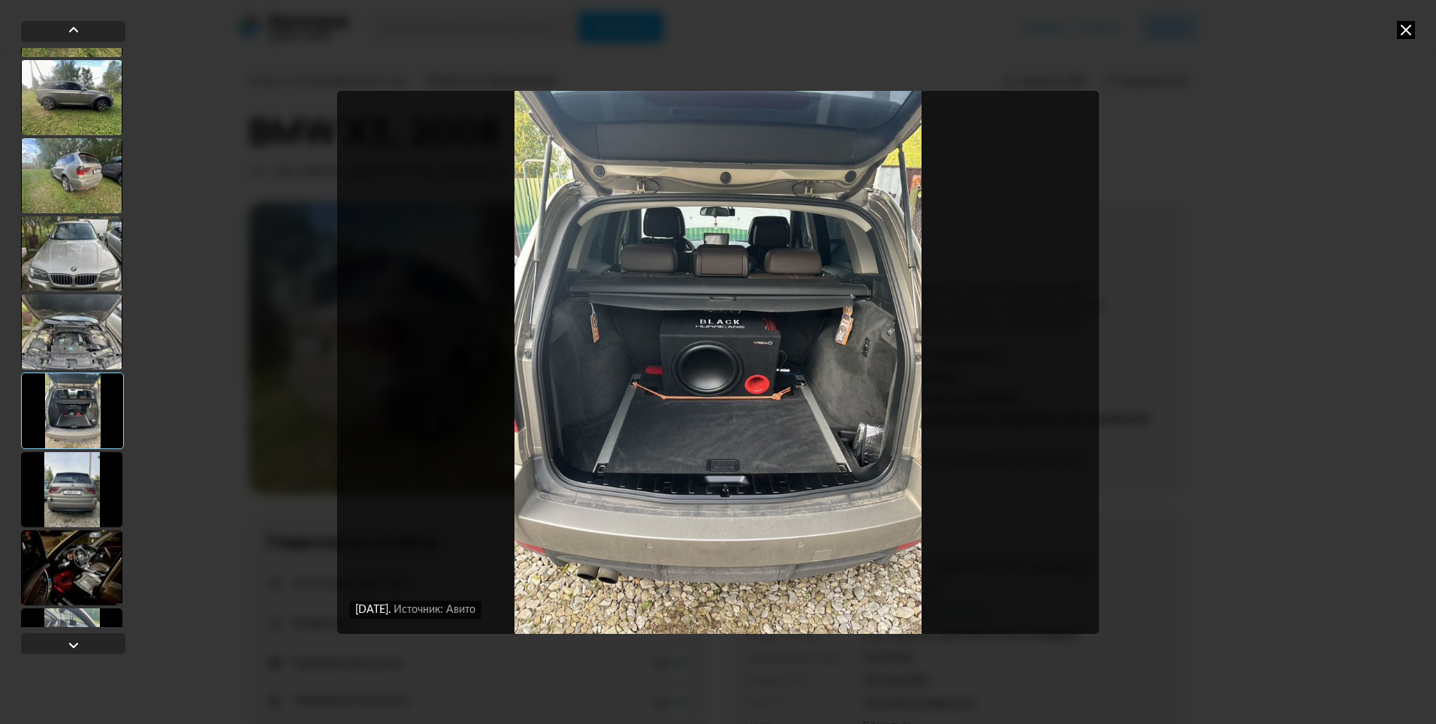
click at [113, 495] on div at bounding box center [71, 489] width 101 height 75
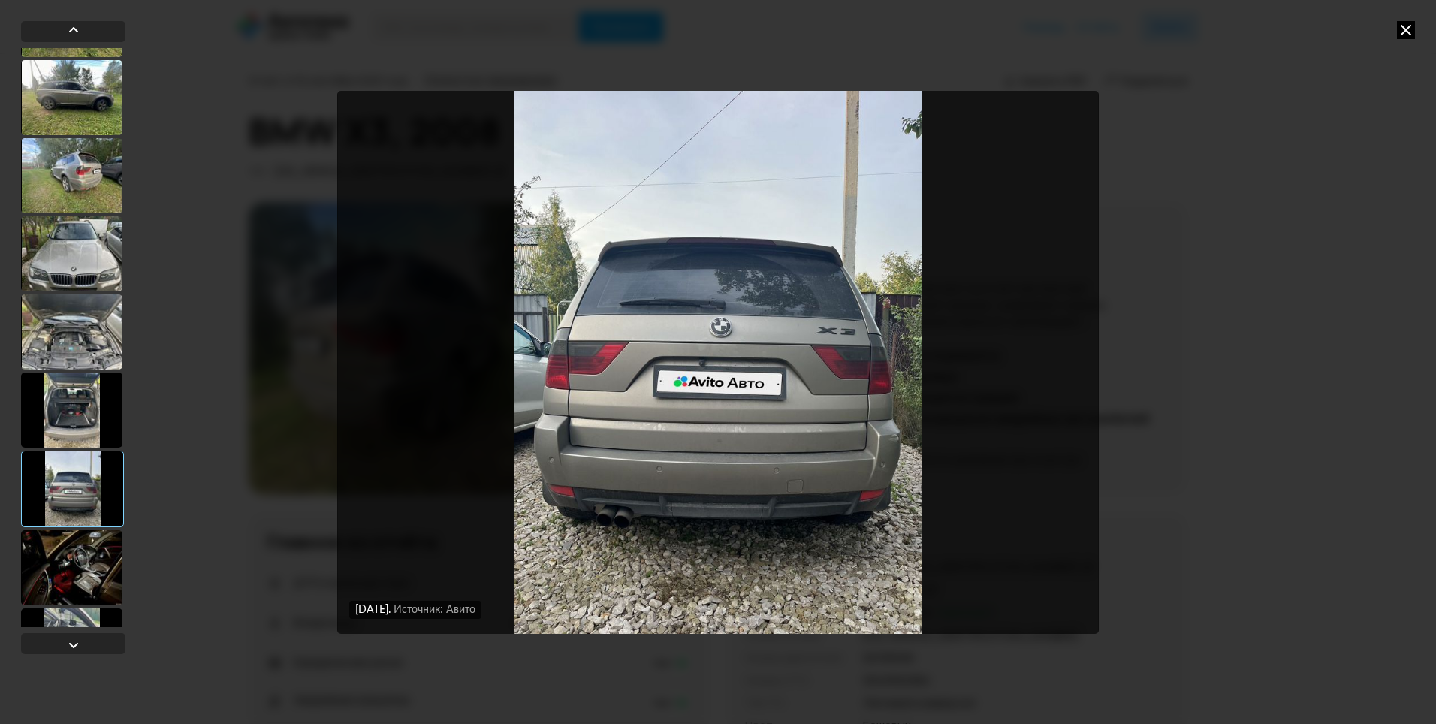
click at [110, 534] on div at bounding box center [71, 567] width 101 height 75
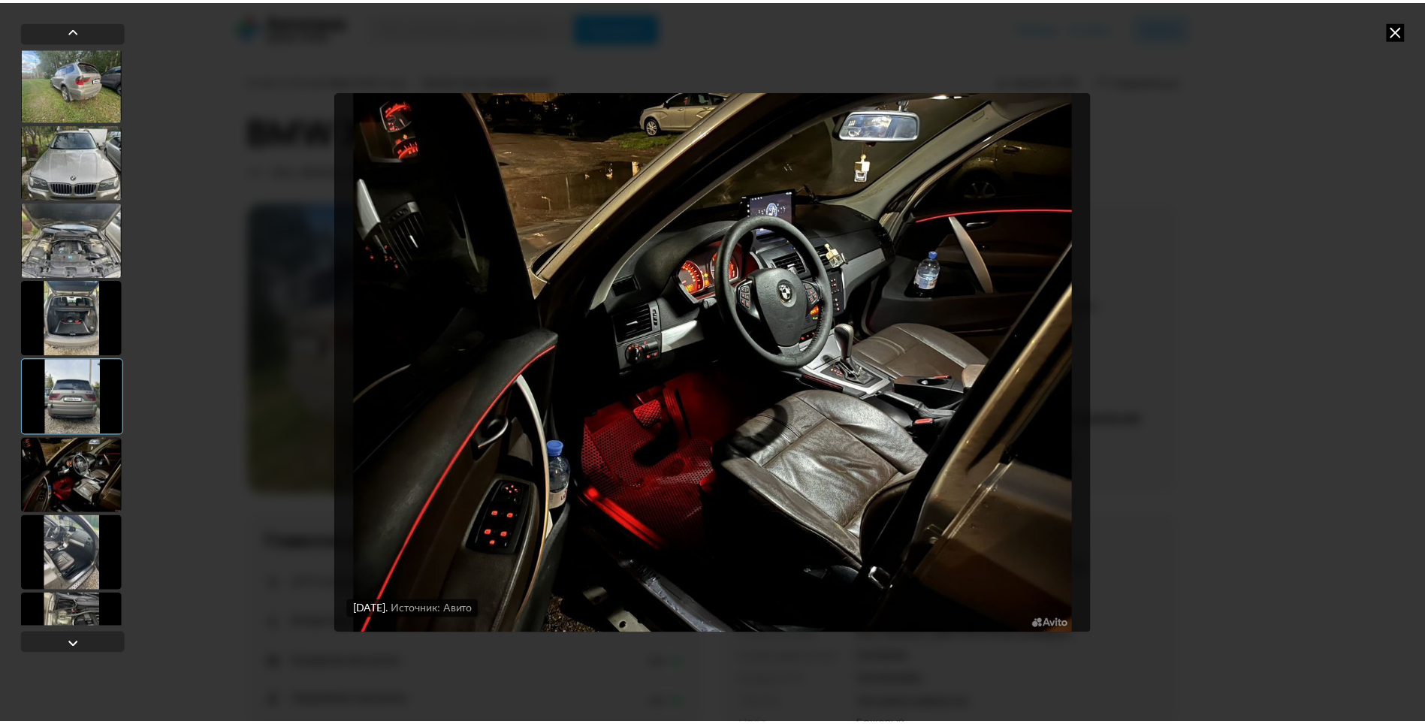
scroll to position [526, 0]
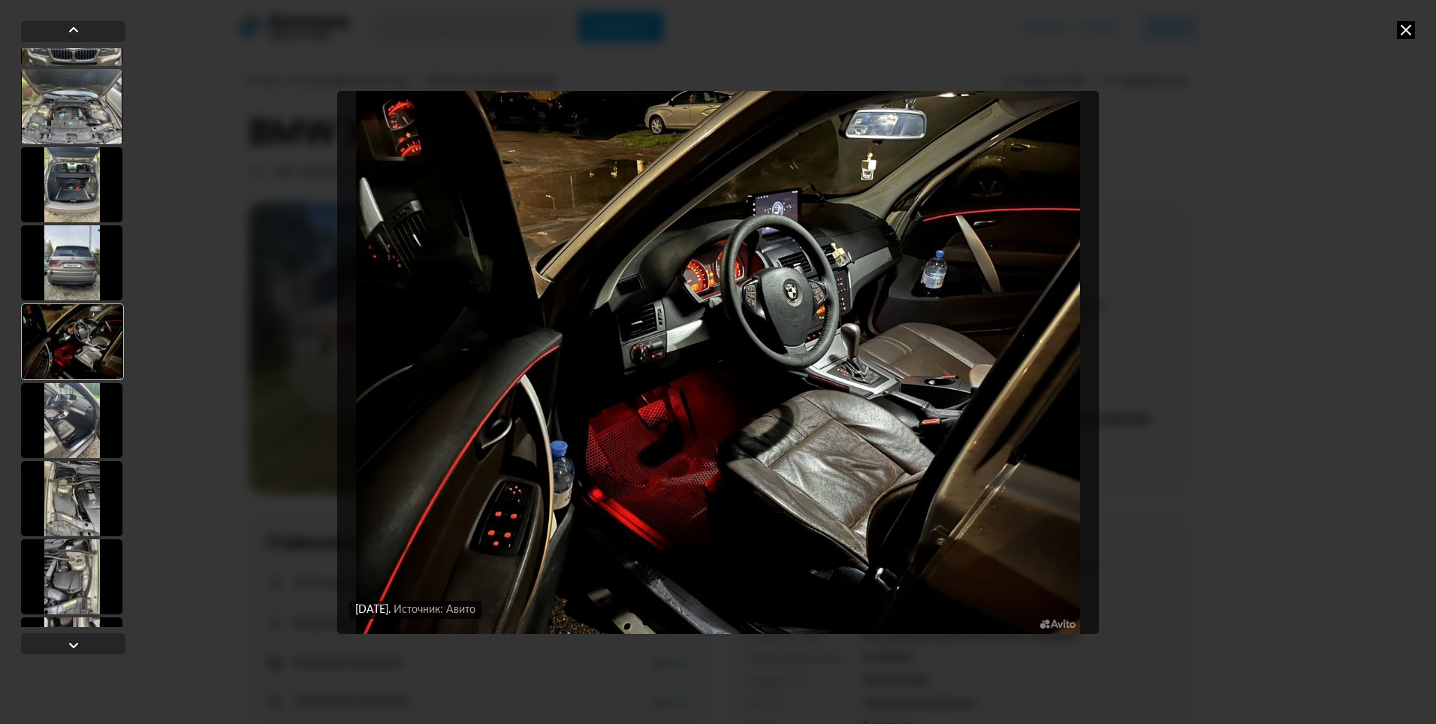
click at [1404, 31] on icon at bounding box center [1406, 30] width 18 height 18
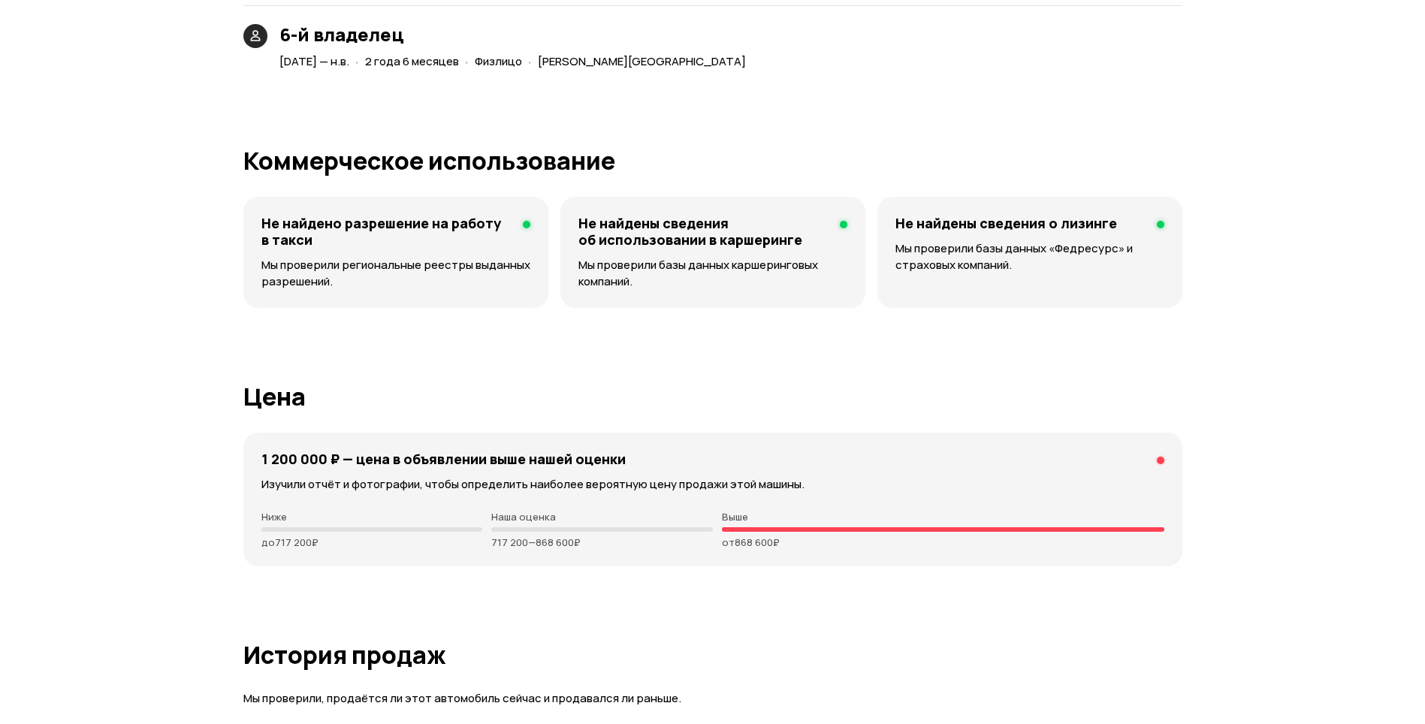
scroll to position [4057, 0]
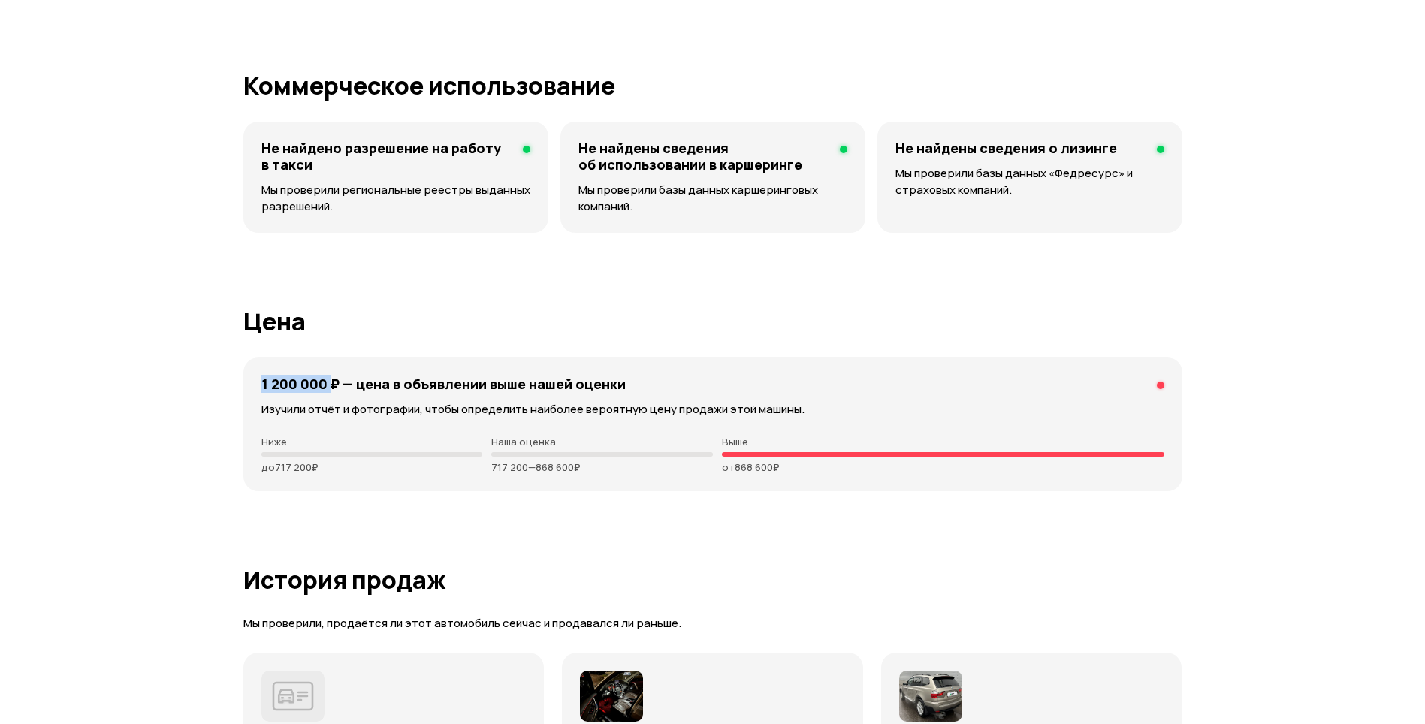
drag, startPoint x: 261, startPoint y: 386, endPoint x: 333, endPoint y: 385, distance: 72.1
click at [333, 385] on h4 "1 200 000 ₽ — цена в объявлении выше нашей оценки" at bounding box center [443, 384] width 364 height 17
click at [332, 461] on p "до 717 200 ₽" at bounding box center [372, 467] width 222 height 12
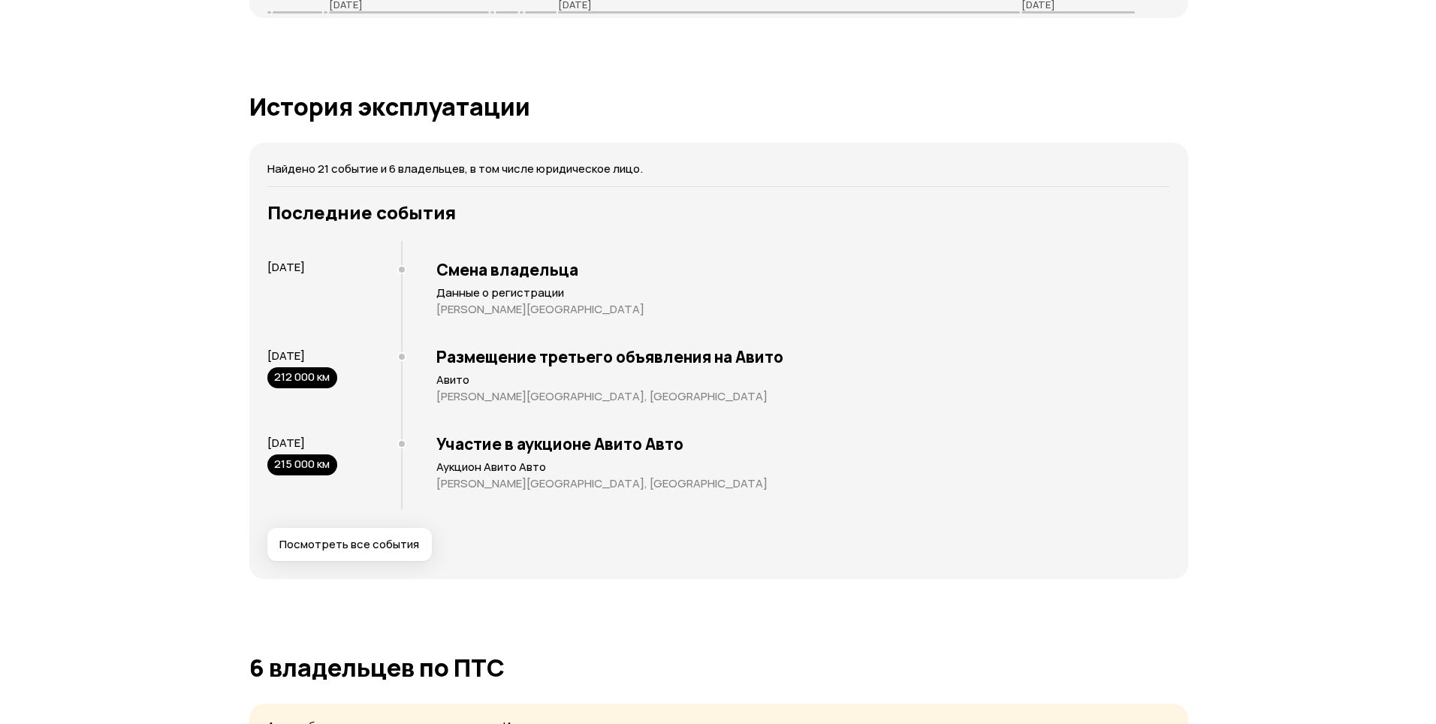
scroll to position [2780, 0]
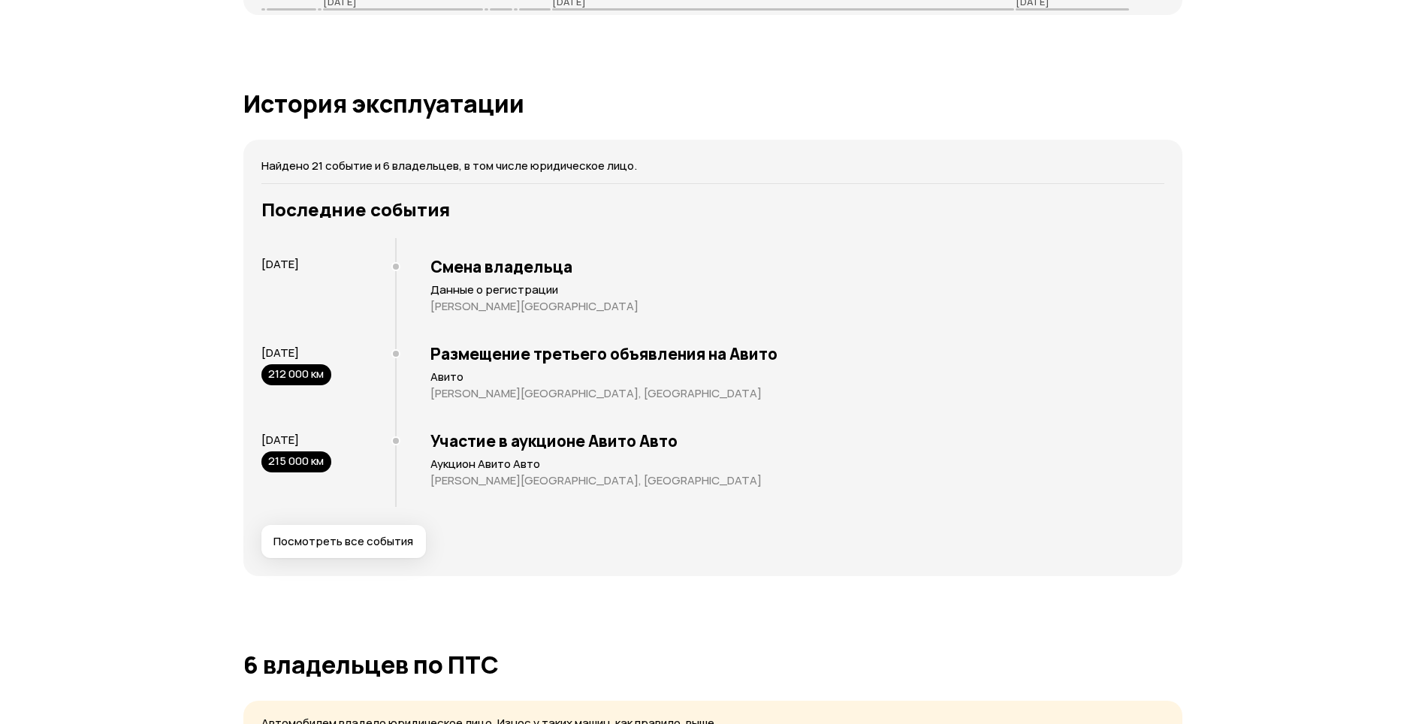
click at [353, 554] on button "Посмотреть все события" at bounding box center [343, 541] width 165 height 33
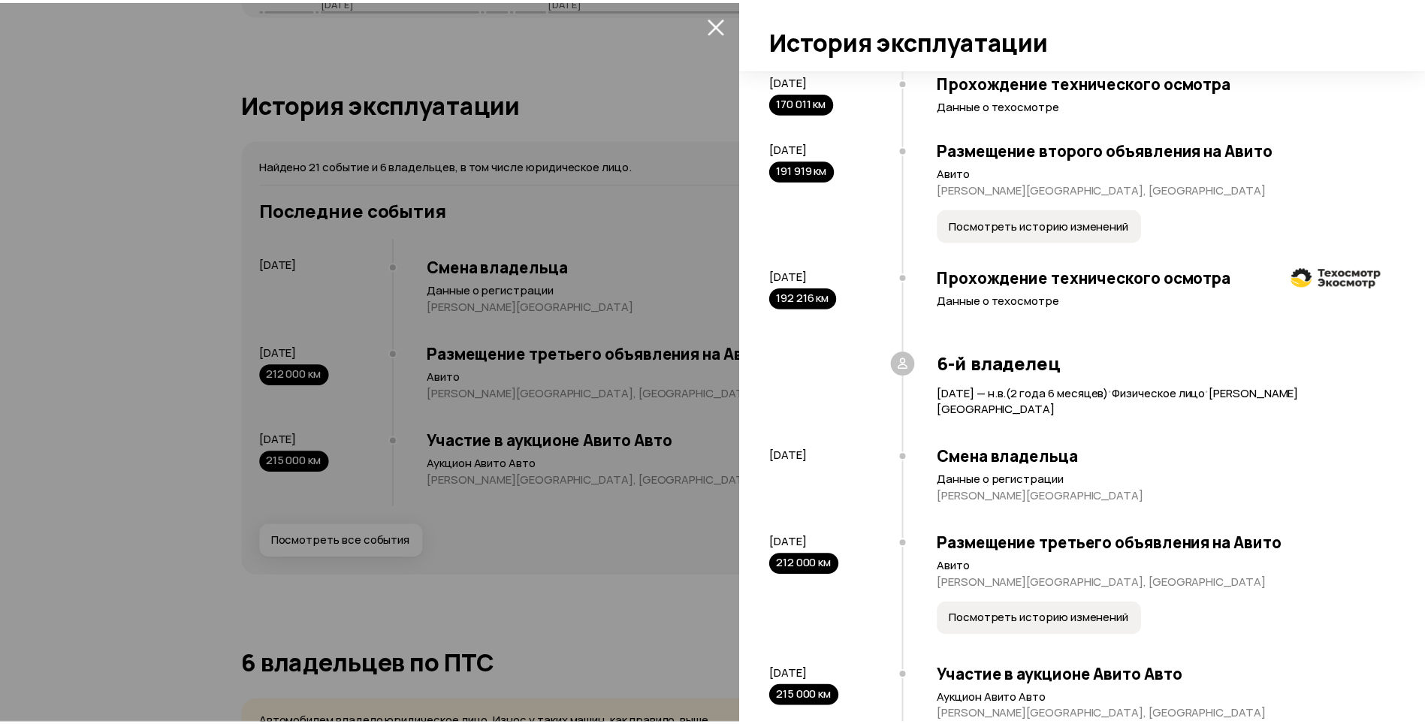
scroll to position [2034, 0]
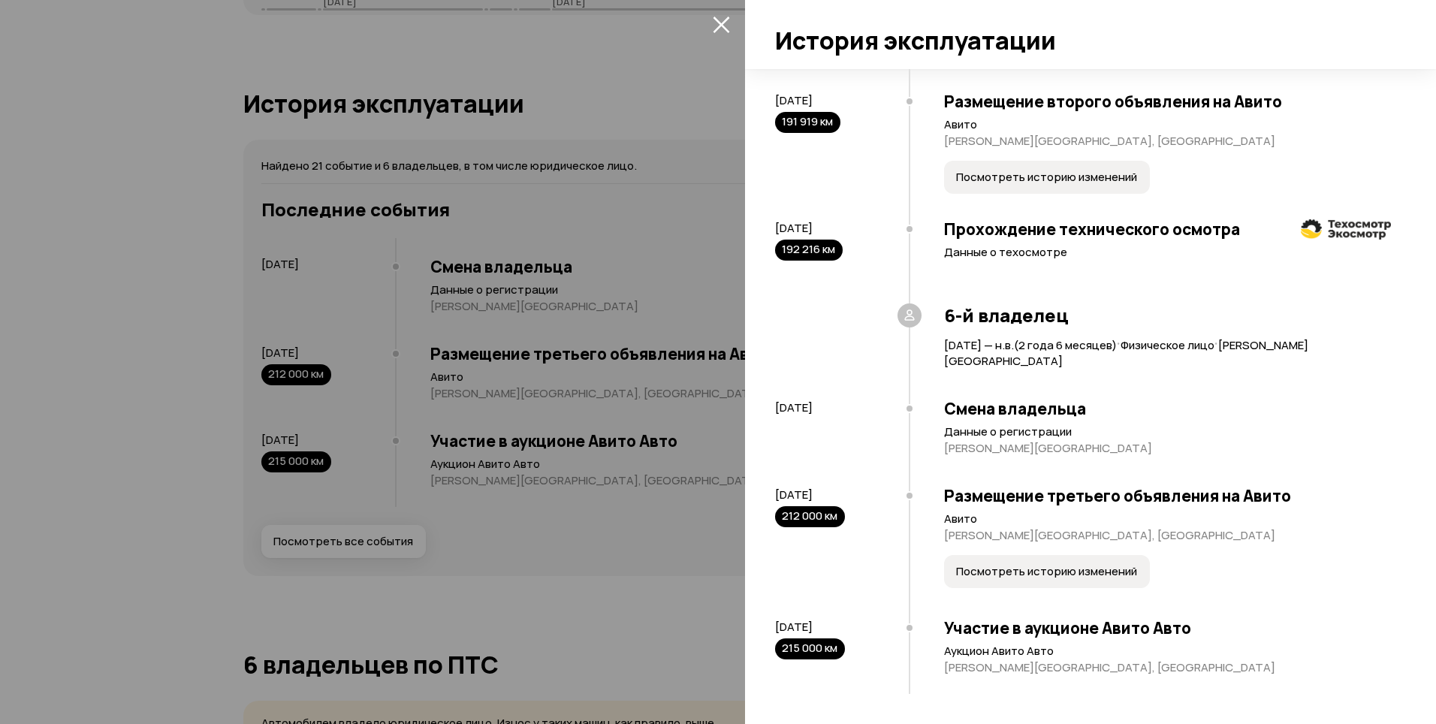
click at [993, 566] on span "Посмотреть историю изменений" at bounding box center [1046, 571] width 181 height 15
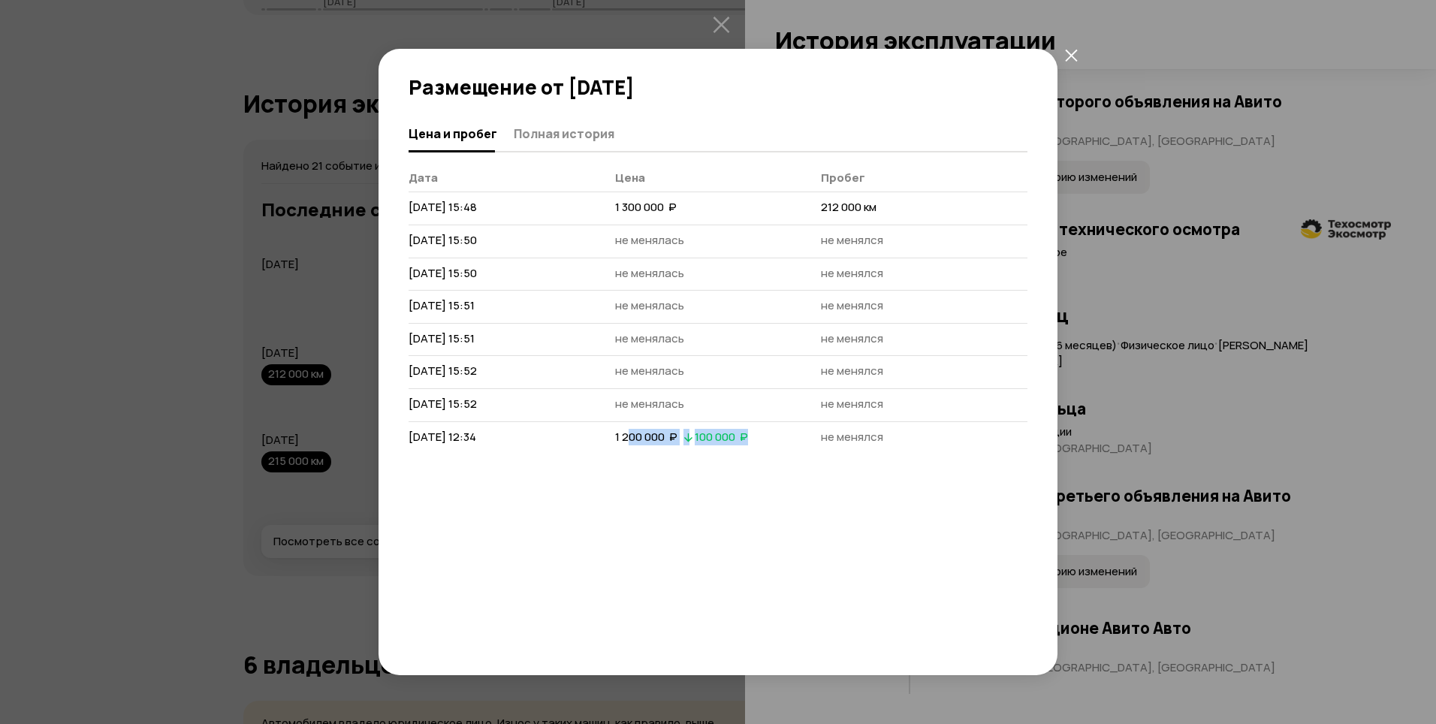
drag, startPoint x: 630, startPoint y: 435, endPoint x: 774, endPoint y: 449, distance: 144.1
click at [774, 449] on td "1 200 000  ₽   100 000  ₽" at bounding box center [718, 437] width 207 height 32
drag, startPoint x: 774, startPoint y: 449, endPoint x: 764, endPoint y: 457, distance: 12.8
click at [764, 457] on div "Цена и пробег Полная история [PERSON_NAME] Пробег [DATE] 15:48 1 300 000  ₽ 212…" at bounding box center [718, 379] width 619 height 526
drag, startPoint x: 403, startPoint y: 439, endPoint x: 582, endPoint y: 449, distance: 179.1
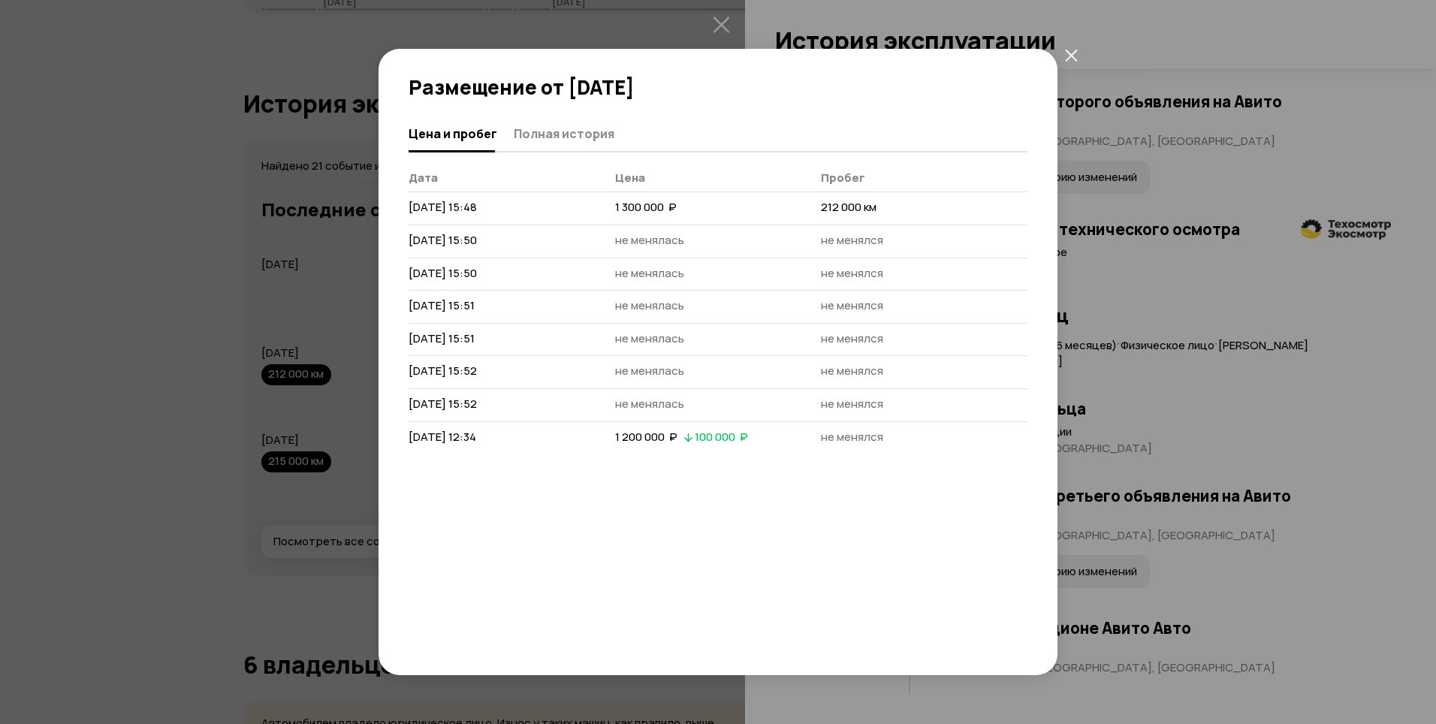
click at [582, 449] on div "Цена и пробег Полная история [PERSON_NAME] Пробег [DATE] 15:48 1 300 000  ₽ 212…" at bounding box center [718, 379] width 679 height 526
drag, startPoint x: 582, startPoint y: 449, endPoint x: 603, endPoint y: 458, distance: 22.9
click at [603, 458] on div "Цена и пробег Полная история [PERSON_NAME] Пробег [DATE] 15:48 1 300 000  ₽ 212…" at bounding box center [718, 379] width 619 height 526
click at [575, 137] on span "Полная история" at bounding box center [564, 133] width 101 height 15
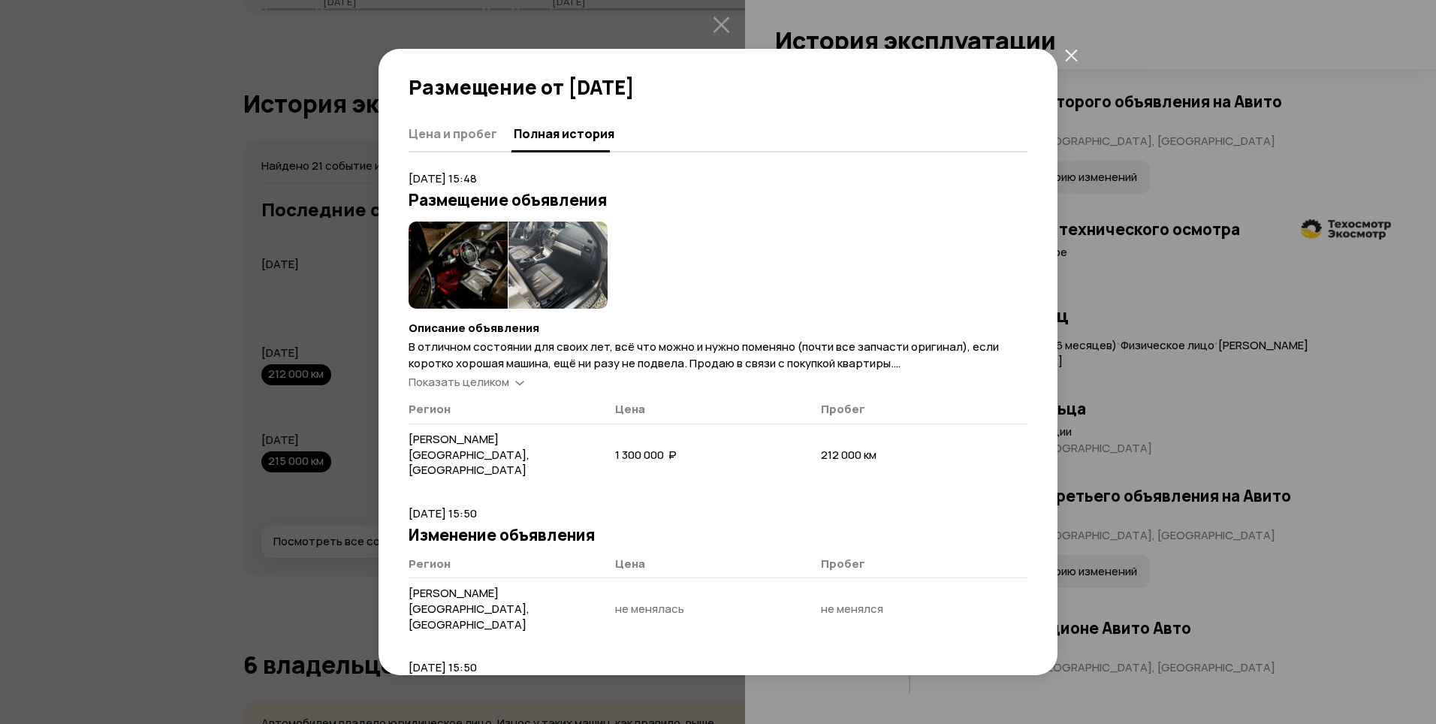
click at [456, 264] on img at bounding box center [458, 265] width 99 height 87
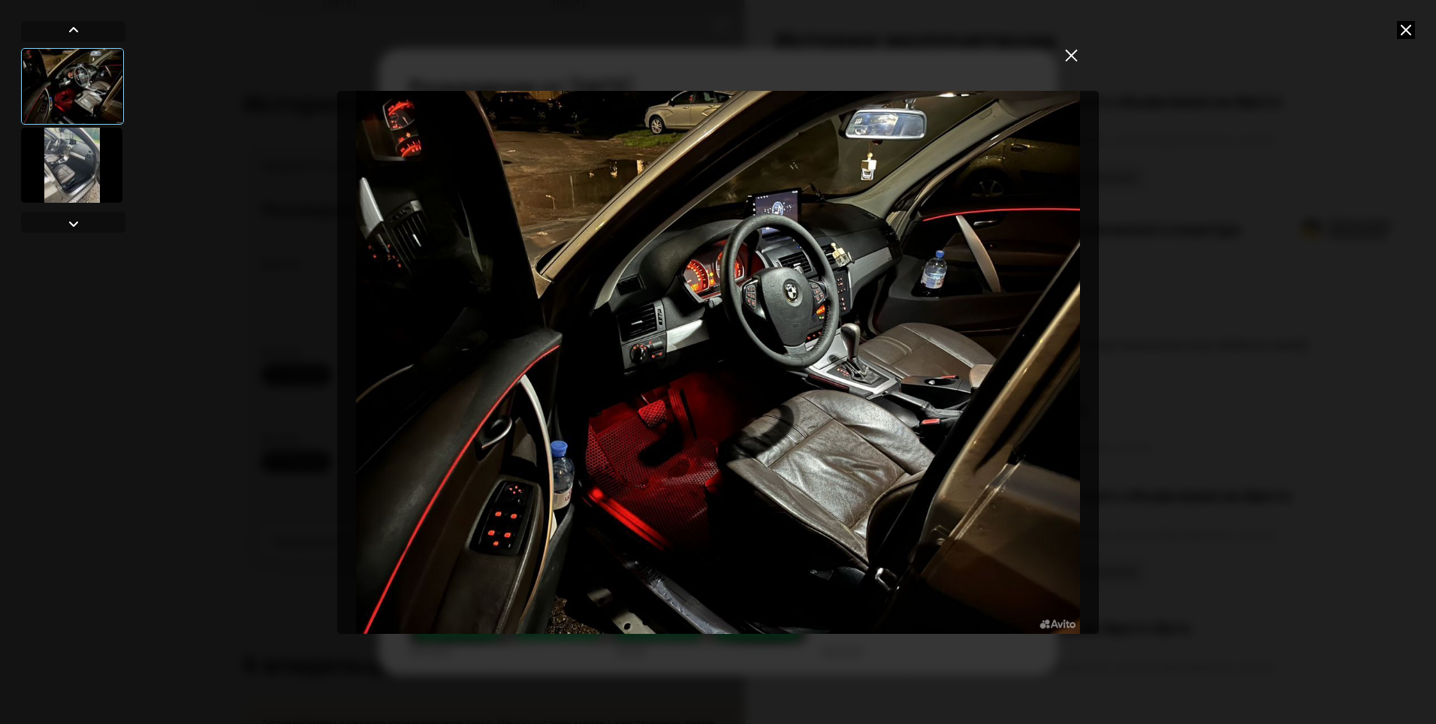
click at [89, 189] on div at bounding box center [71, 165] width 101 height 75
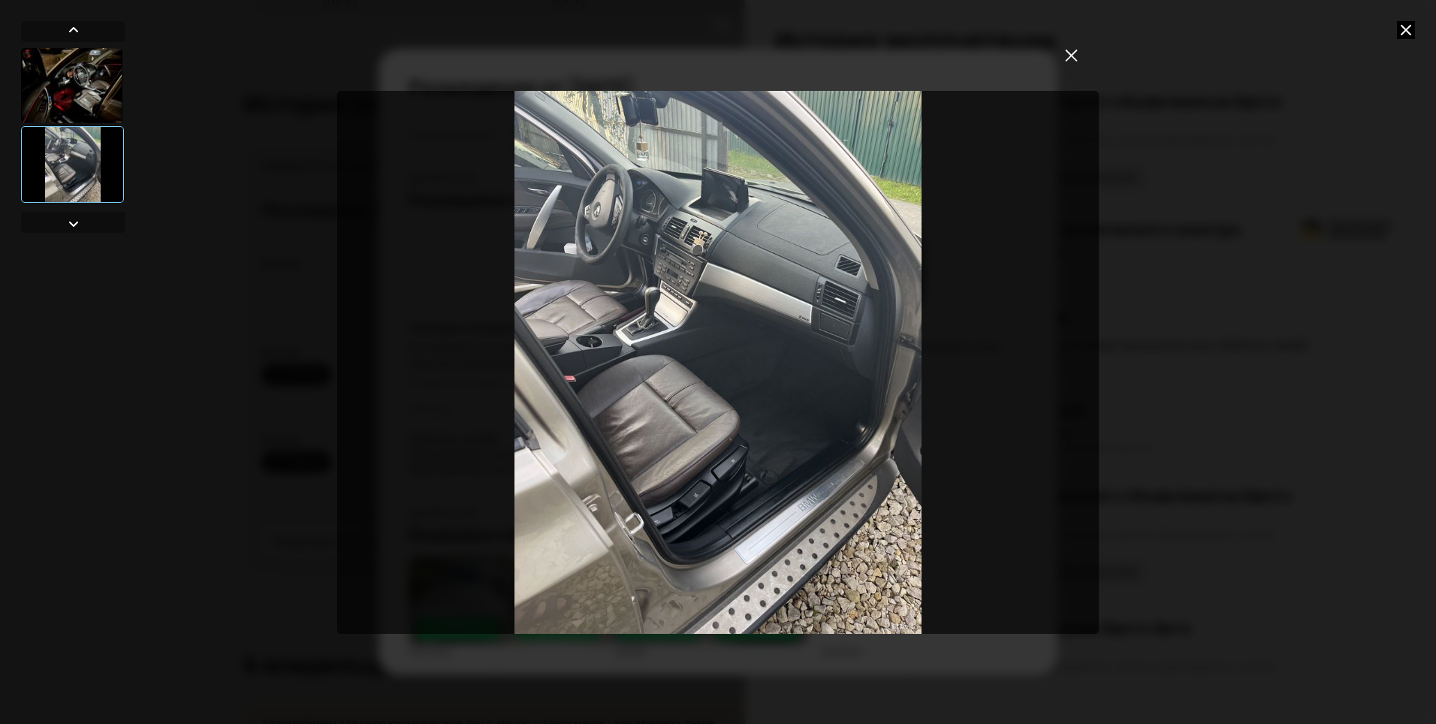
click at [1403, 33] on icon at bounding box center [1406, 30] width 18 height 18
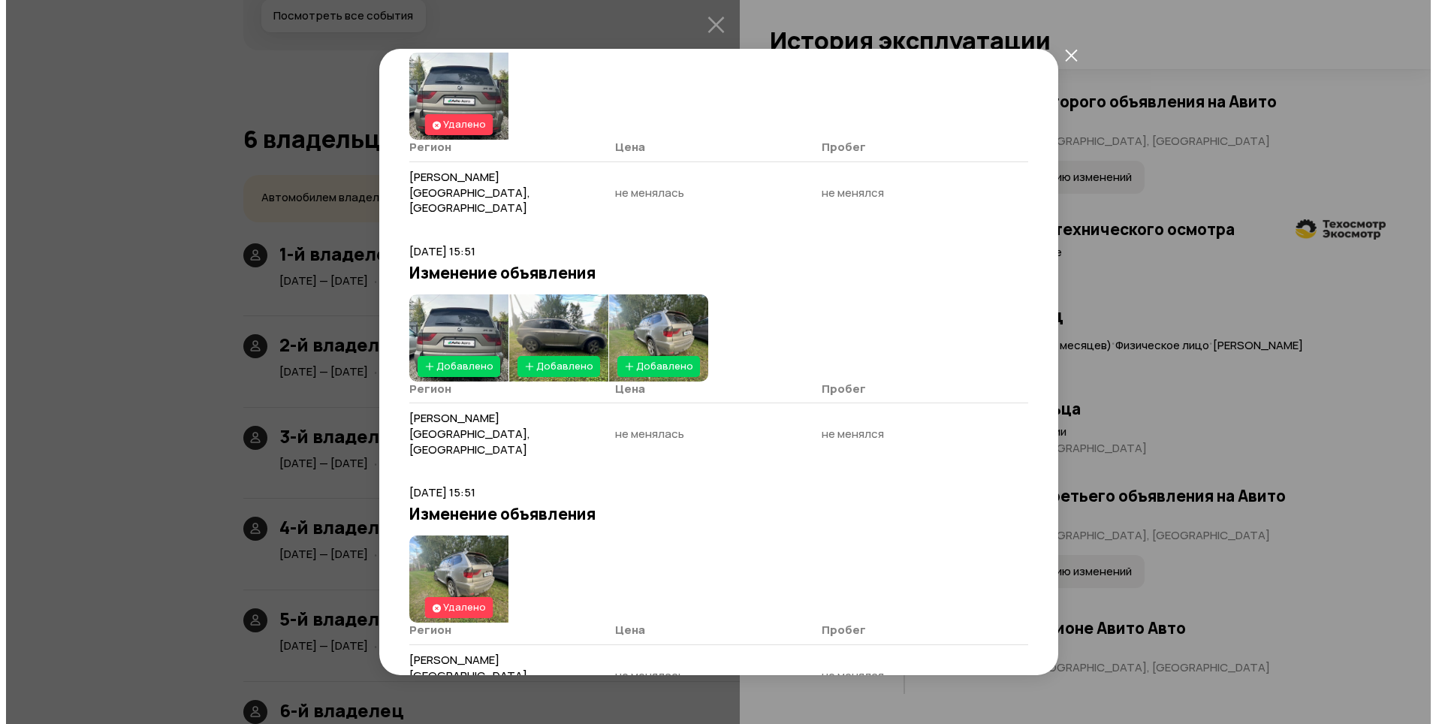
scroll to position [672, 0]
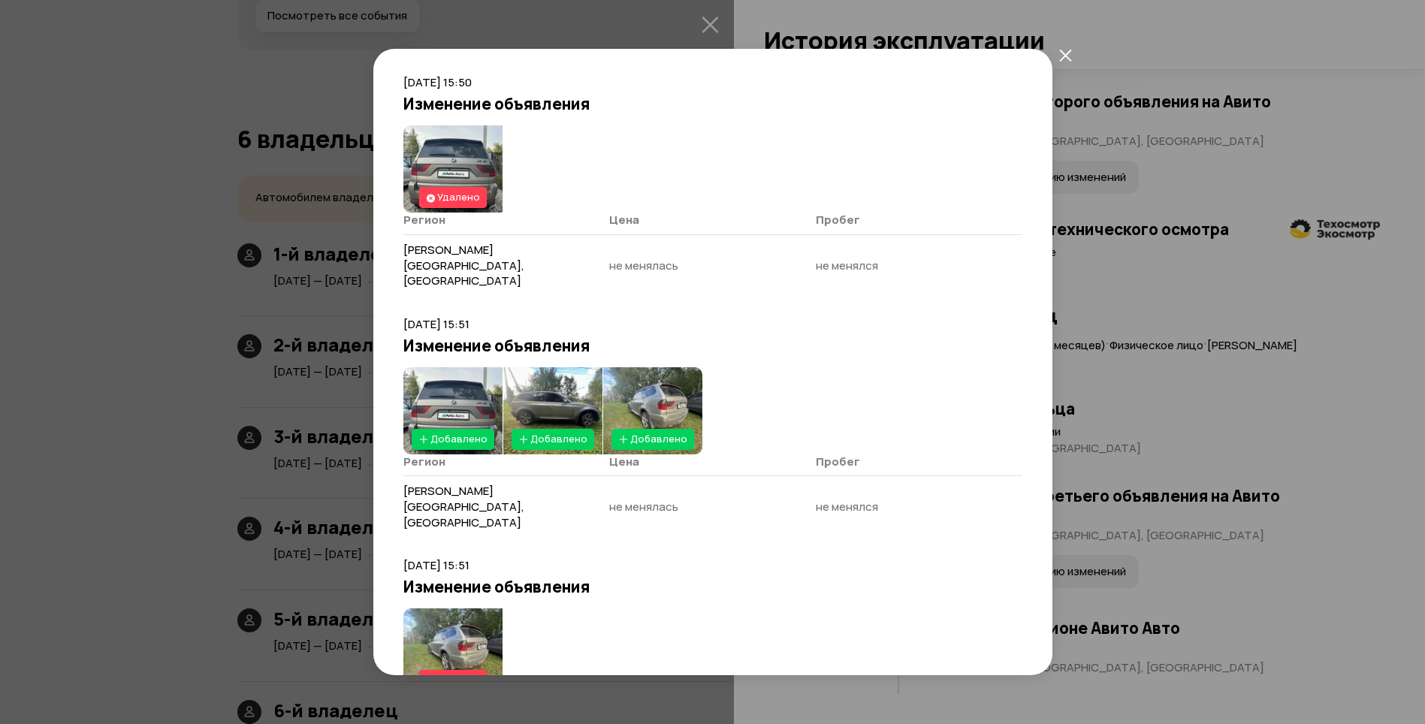
click at [1066, 56] on icon "закрыть" at bounding box center [1065, 55] width 12 height 12
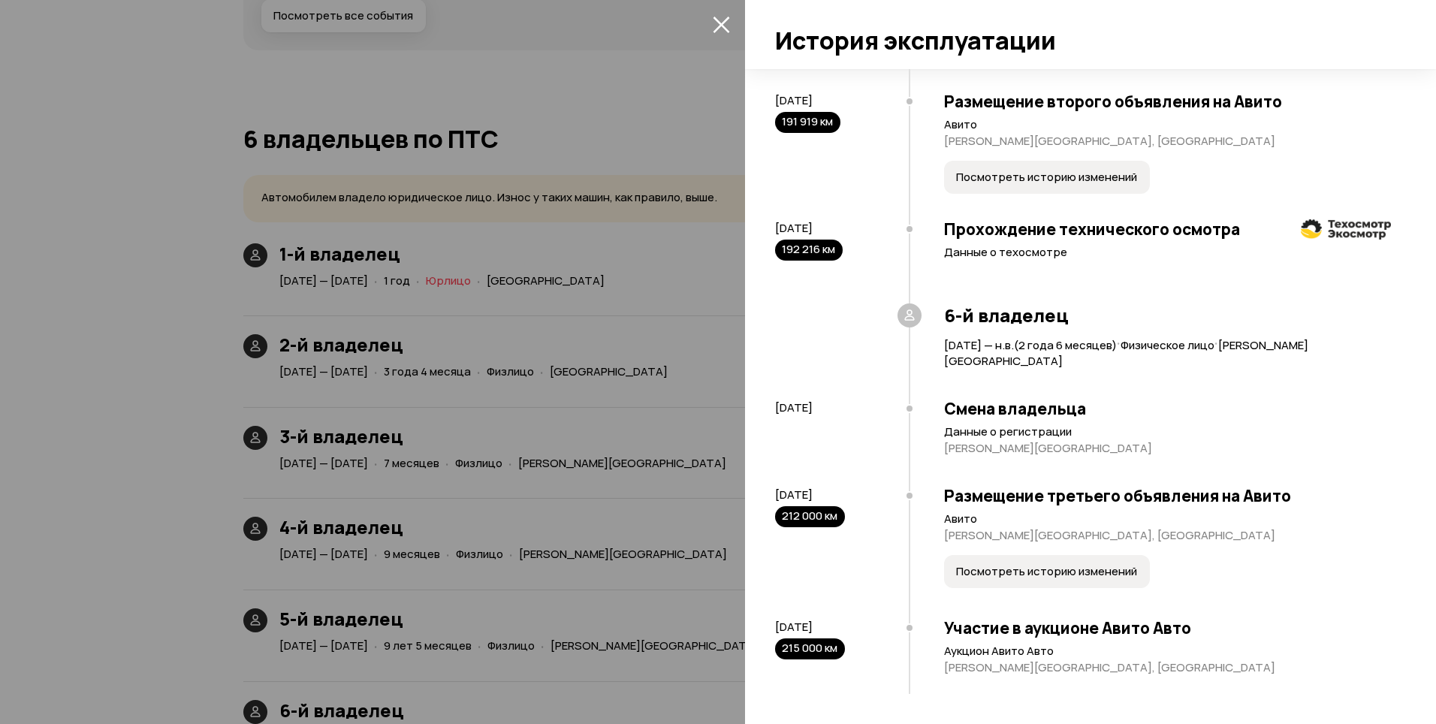
click at [718, 22] on icon "закрыть" at bounding box center [721, 25] width 17 height 17
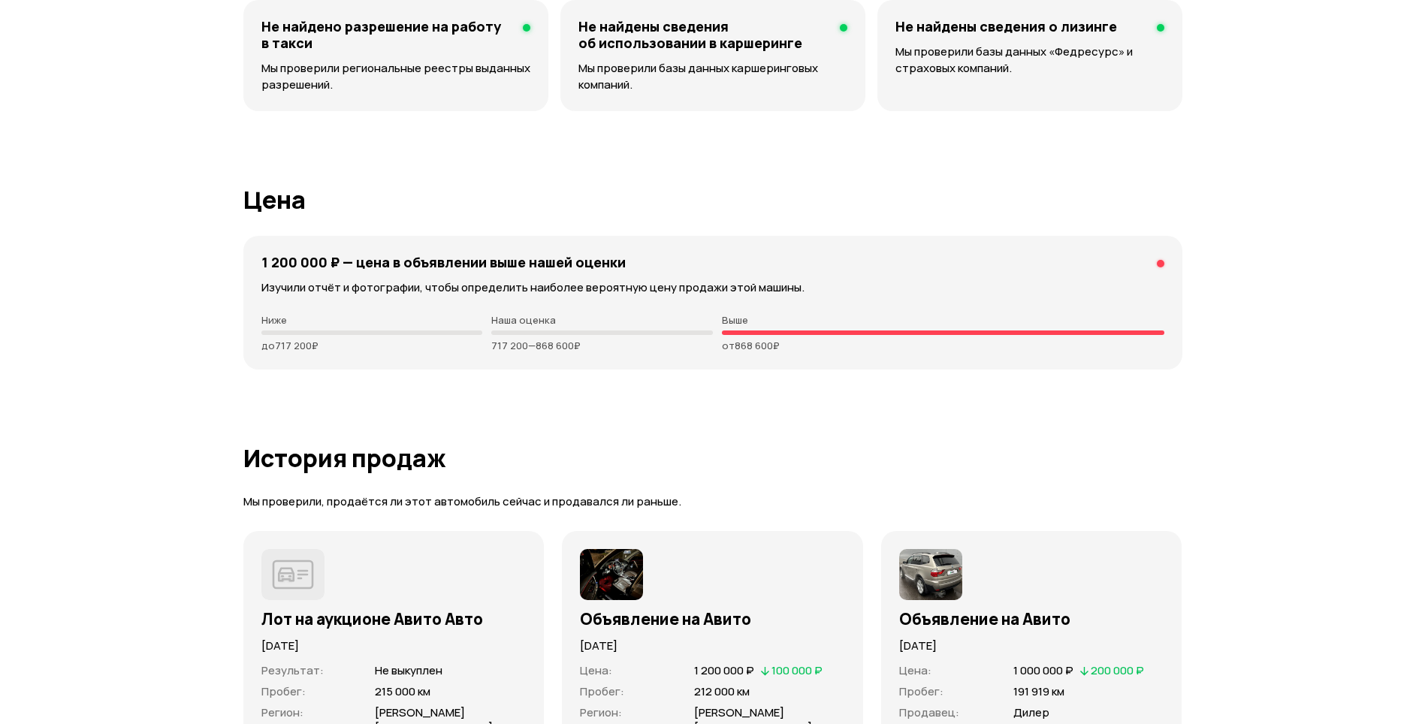
scroll to position [4206, 0]
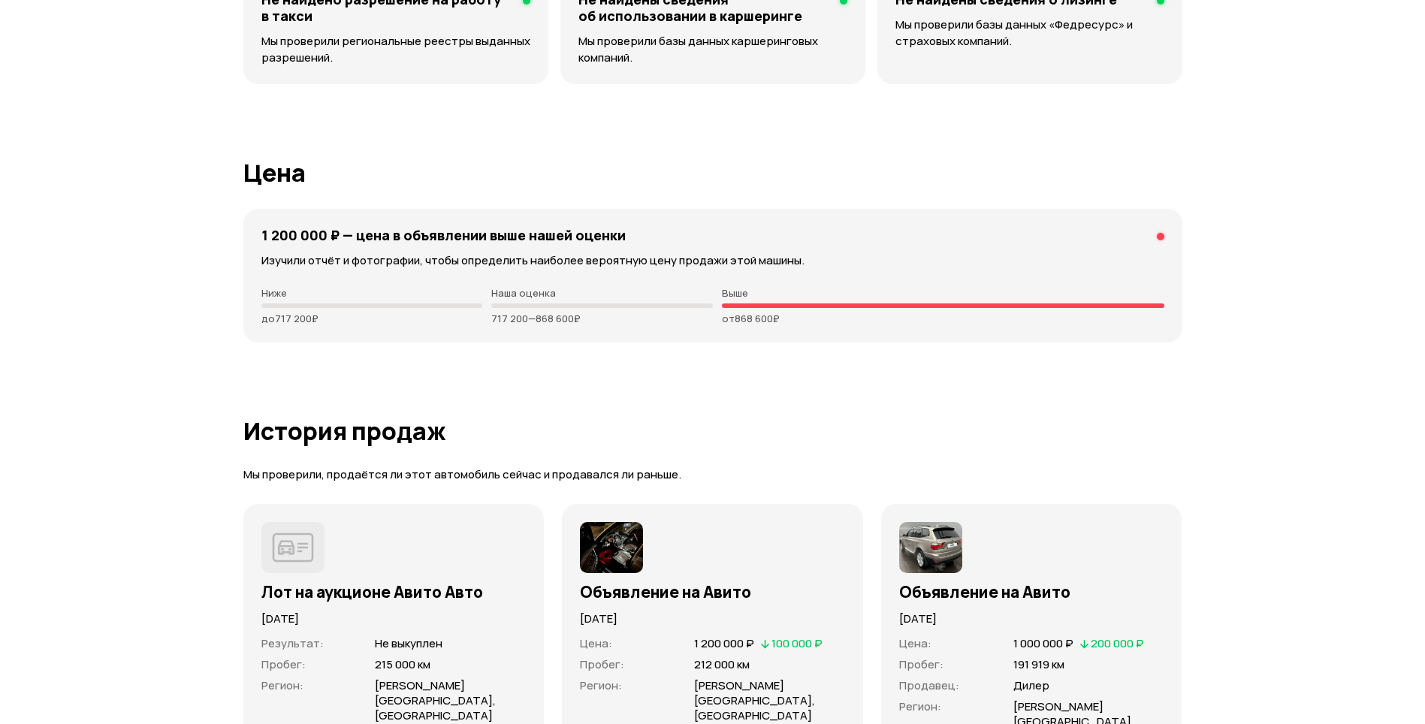
drag, startPoint x: 266, startPoint y: 304, endPoint x: 1031, endPoint y: 334, distance: 765.4
click at [1031, 334] on div "1 200 000 ₽ — цена в объявлении выше нашей оценки Изучили отчёт и фотографии, ч…" at bounding box center [712, 276] width 939 height 134
drag, startPoint x: 1031, startPoint y: 334, endPoint x: 913, endPoint y: 352, distance: 119.2
drag, startPoint x: 258, startPoint y: 320, endPoint x: 328, endPoint y: 329, distance: 70.4
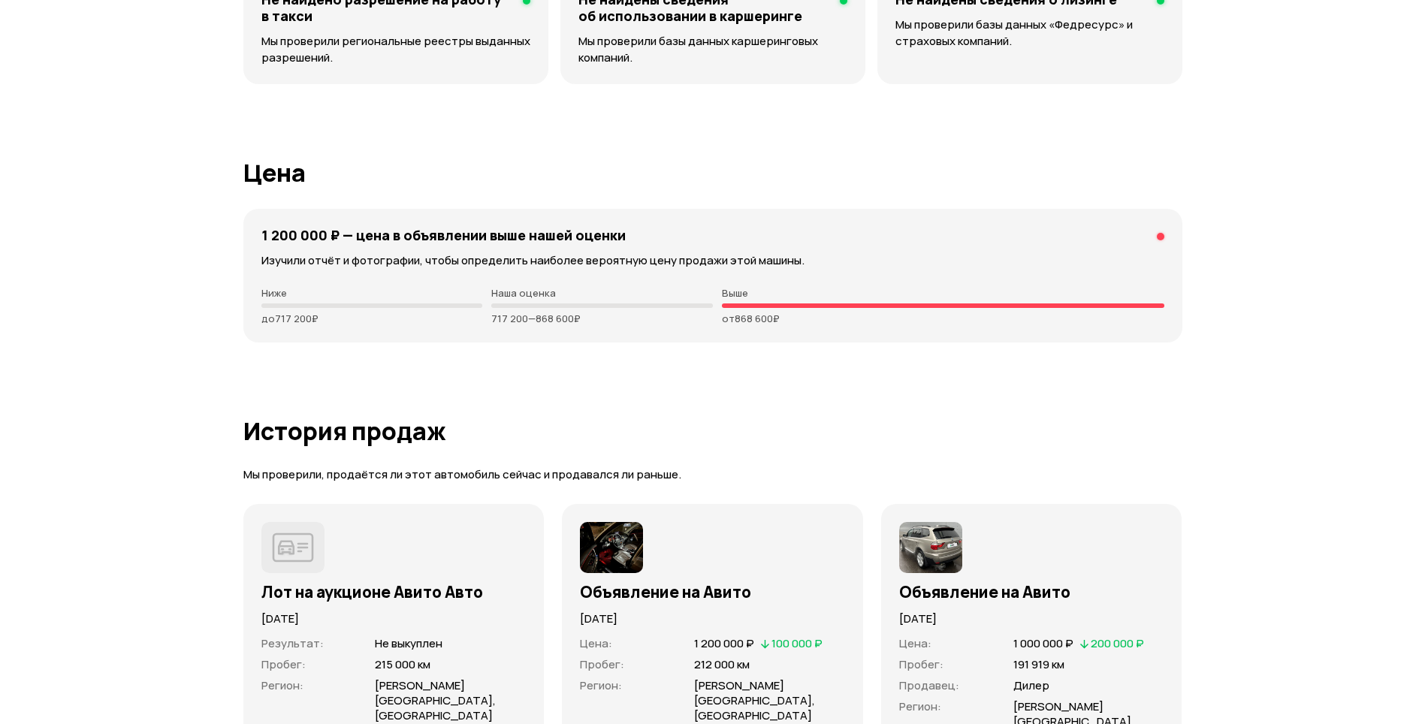
click at [328, 329] on div "1 200 000 ₽ — цена в объявлении выше нашей оценки Изучили отчёт и фотографии, ч…" at bounding box center [712, 276] width 939 height 134
drag, startPoint x: 328, startPoint y: 329, endPoint x: 289, endPoint y: 331, distance: 38.4
click at [294, 336] on div "1 200 000 ₽ — цена в объявлении выше нашей оценки Изучили отчёт и фотографии, ч…" at bounding box center [712, 276] width 939 height 134
drag, startPoint x: 262, startPoint y: 322, endPoint x: 331, endPoint y: 327, distance: 69.3
click at [331, 327] on div "1 200 000 ₽ — цена в объявлении выше нашей оценки Изучили отчёт и фотографии, ч…" at bounding box center [712, 276] width 939 height 134
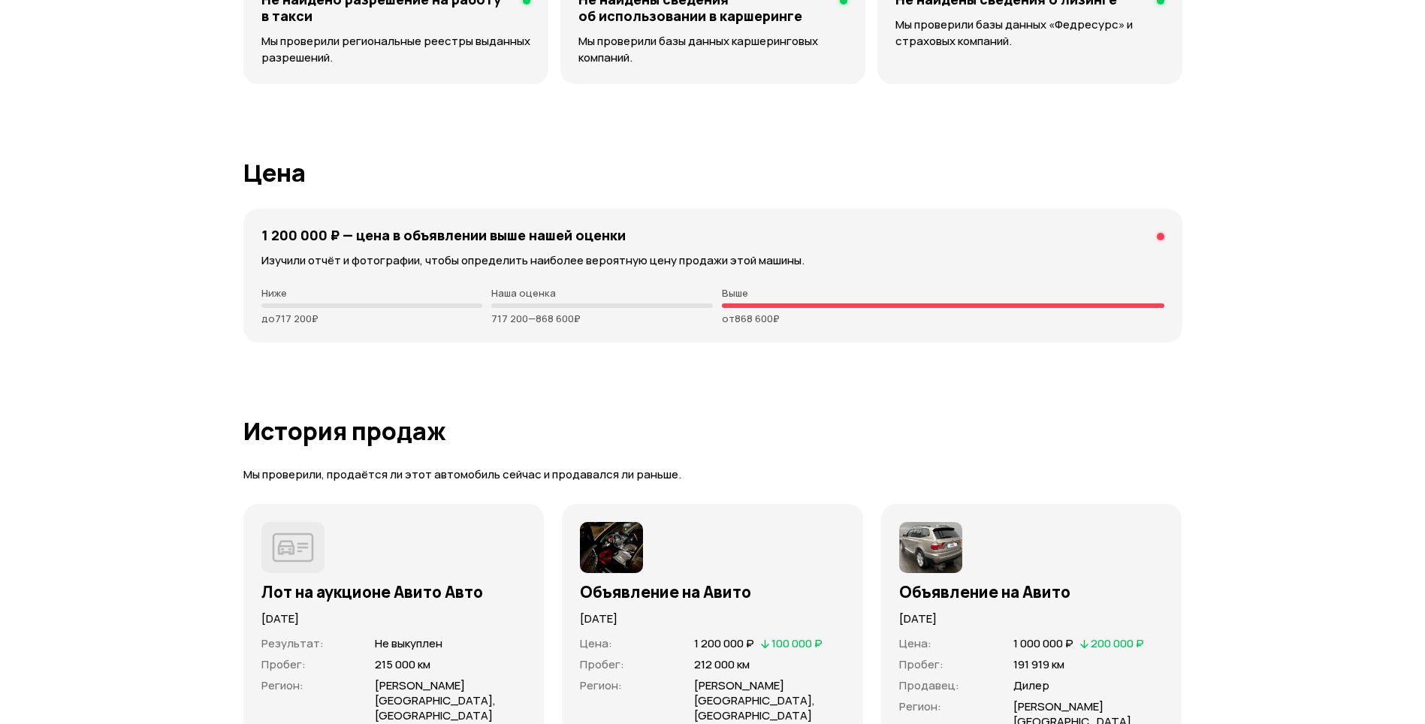
drag, startPoint x: 494, startPoint y: 323, endPoint x: 660, endPoint y: 337, distance: 166.6
click at [660, 337] on div "1 200 000 ₽ — цена в объявлении выше нашей оценки Изучили отчёт и фотографии, ч…" at bounding box center [712, 276] width 939 height 134
click at [583, 334] on div "1 200 000 ₽ — цена в объявлении выше нашей оценки Изучили отчёт и фотографии, ч…" at bounding box center [712, 276] width 939 height 134
drag, startPoint x: 486, startPoint y: 327, endPoint x: 591, endPoint y: 323, distance: 105.2
click at [591, 323] on div "1 200 000 ₽ — цена в объявлении выше нашей оценки Изучили отчёт и фотографии, ч…" at bounding box center [712, 276] width 939 height 134
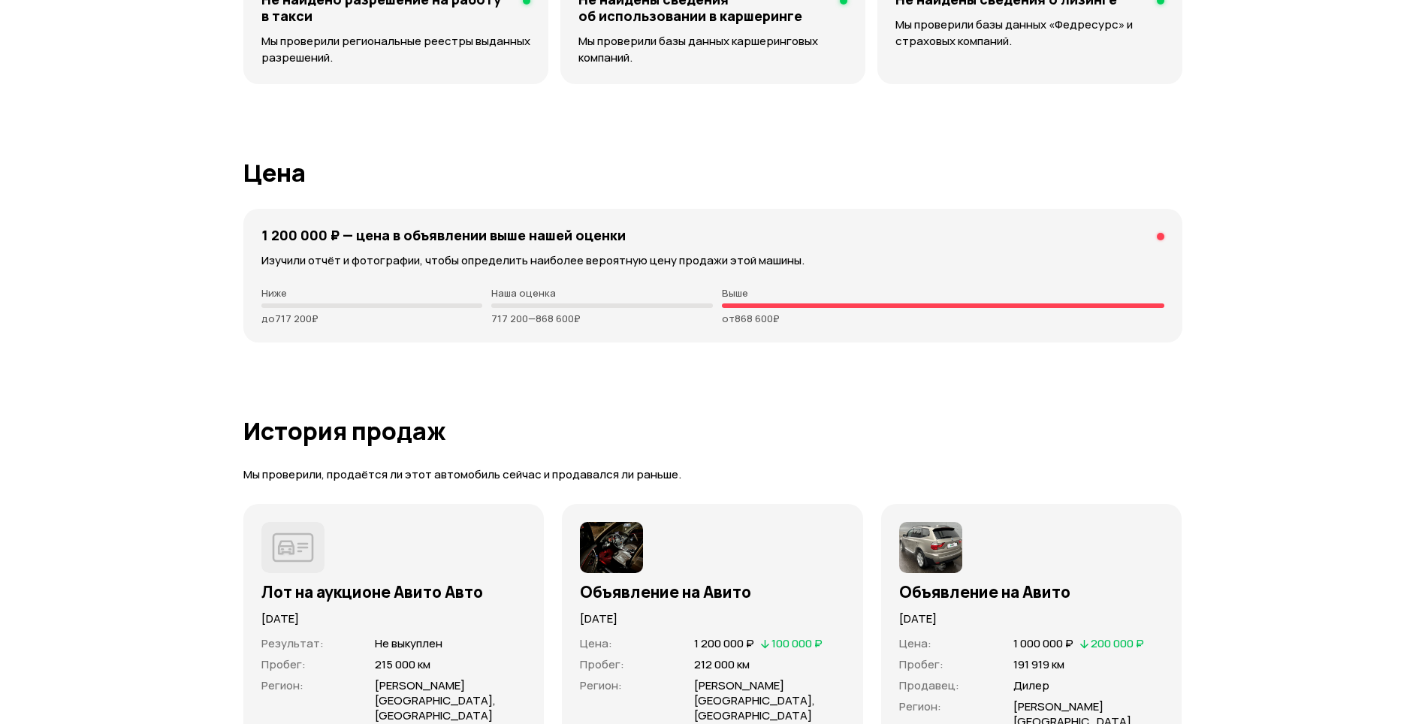
drag, startPoint x: 591, startPoint y: 323, endPoint x: 593, endPoint y: 335, distance: 12.1
click at [594, 334] on div "1 200 000 ₽ — цена в объявлении выше нашей оценки Изучили отчёт и фотографии, ч…" at bounding box center [712, 276] width 939 height 134
drag, startPoint x: 726, startPoint y: 325, endPoint x: 792, endPoint y: 320, distance: 65.5
click at [792, 320] on p "от 868 600 ₽" at bounding box center [943, 319] width 443 height 12
drag, startPoint x: 792, startPoint y: 320, endPoint x: 745, endPoint y: 333, distance: 48.3
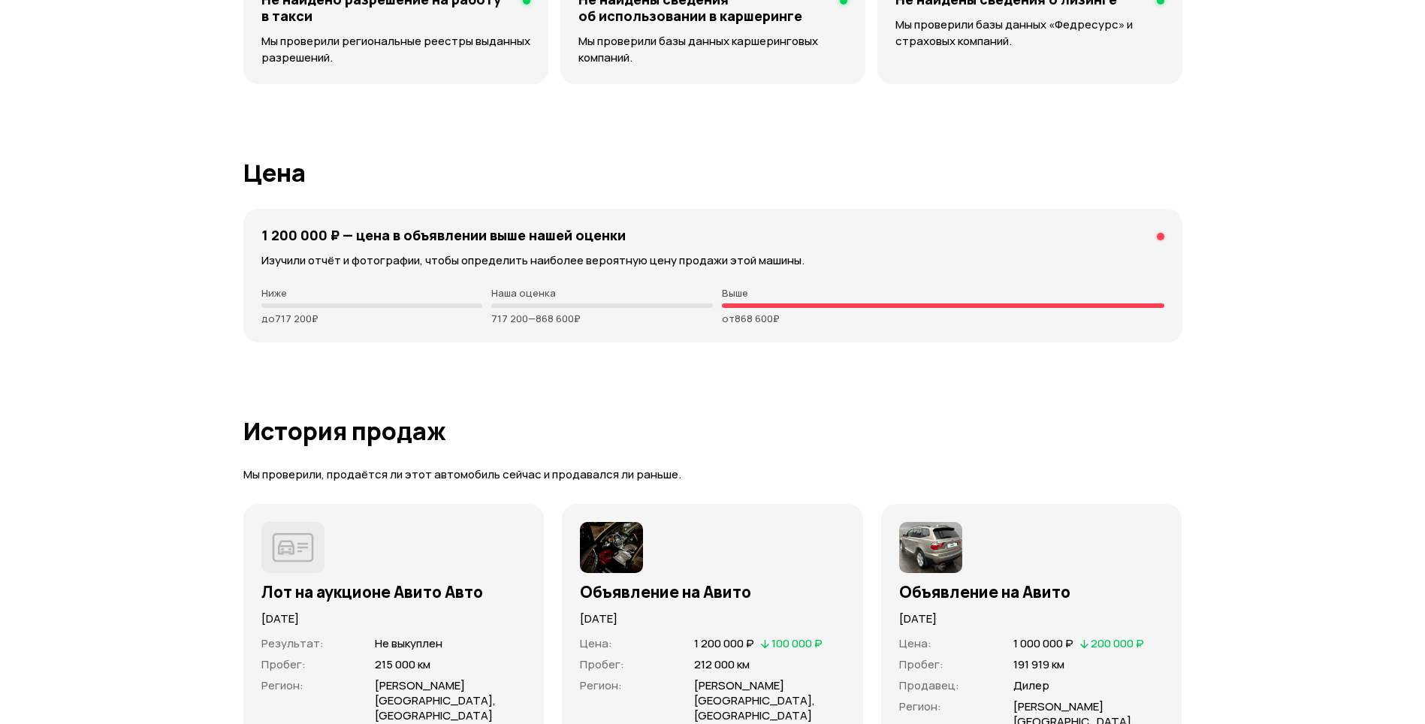
click at [745, 333] on div "1 200 000 ₽ — цена в объявлении выше нашей оценки Изучили отчёт и фотографии, ч…" at bounding box center [712, 276] width 939 height 134
drag, startPoint x: 739, startPoint y: 327, endPoint x: 780, endPoint y: 325, distance: 41.3
click at [780, 325] on div "1 200 000 ₽ — цена в объявлении выше нашей оценки Изучили отчёт и фотографии, ч…" at bounding box center [712, 276] width 939 height 134
drag, startPoint x: 780, startPoint y: 325, endPoint x: 717, endPoint y: 360, distance: 72.0
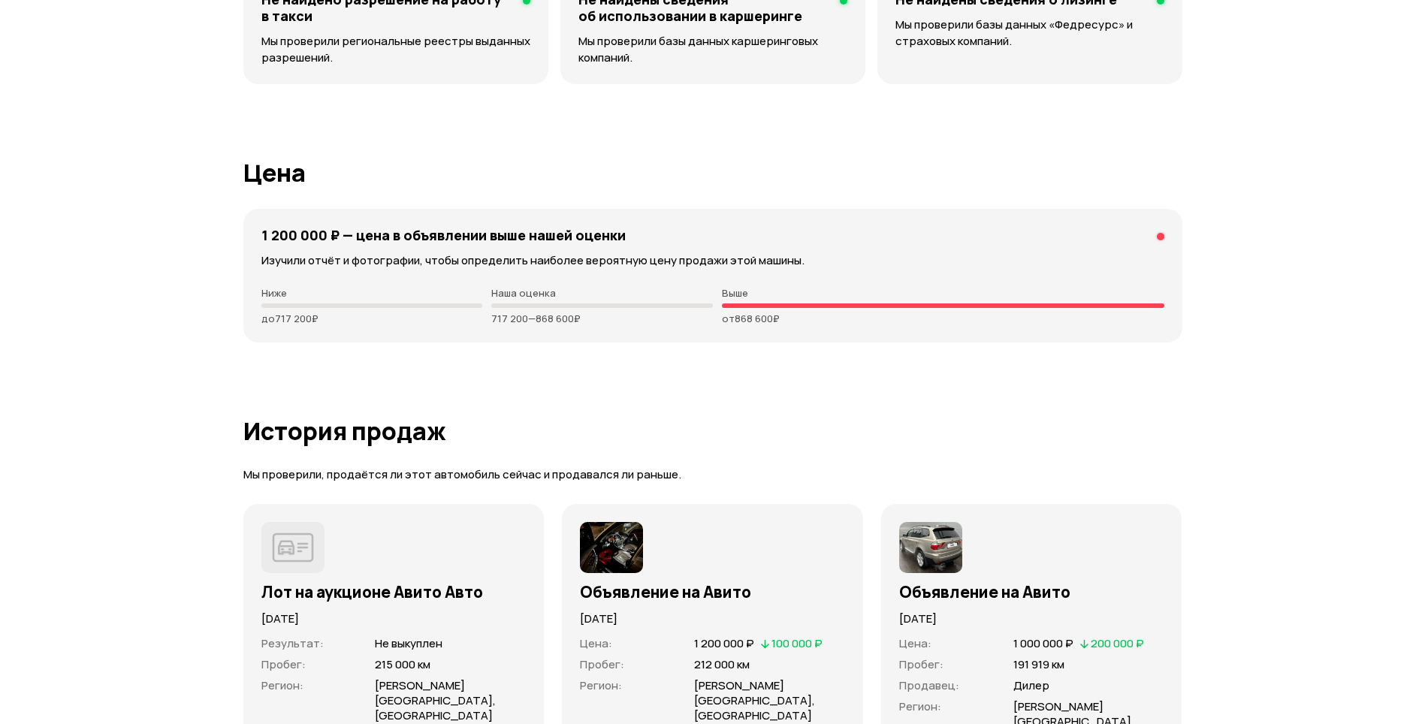
drag, startPoint x: 488, startPoint y: 316, endPoint x: 621, endPoint y: 325, distance: 134.0
click at [621, 325] on div "1 200 000 ₽ — цена в объявлении выше нашей оценки Изучили отчёт и фотографии, ч…" at bounding box center [712, 276] width 939 height 134
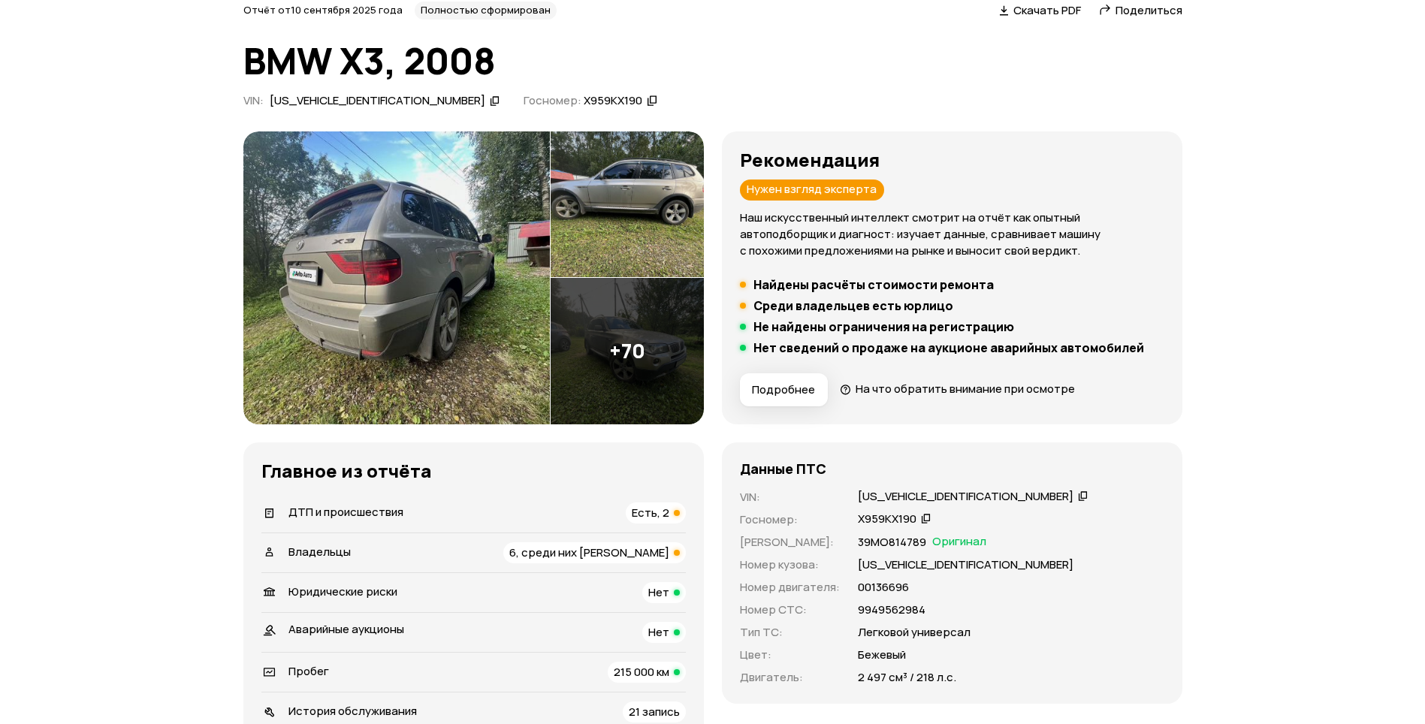
scroll to position [0, 0]
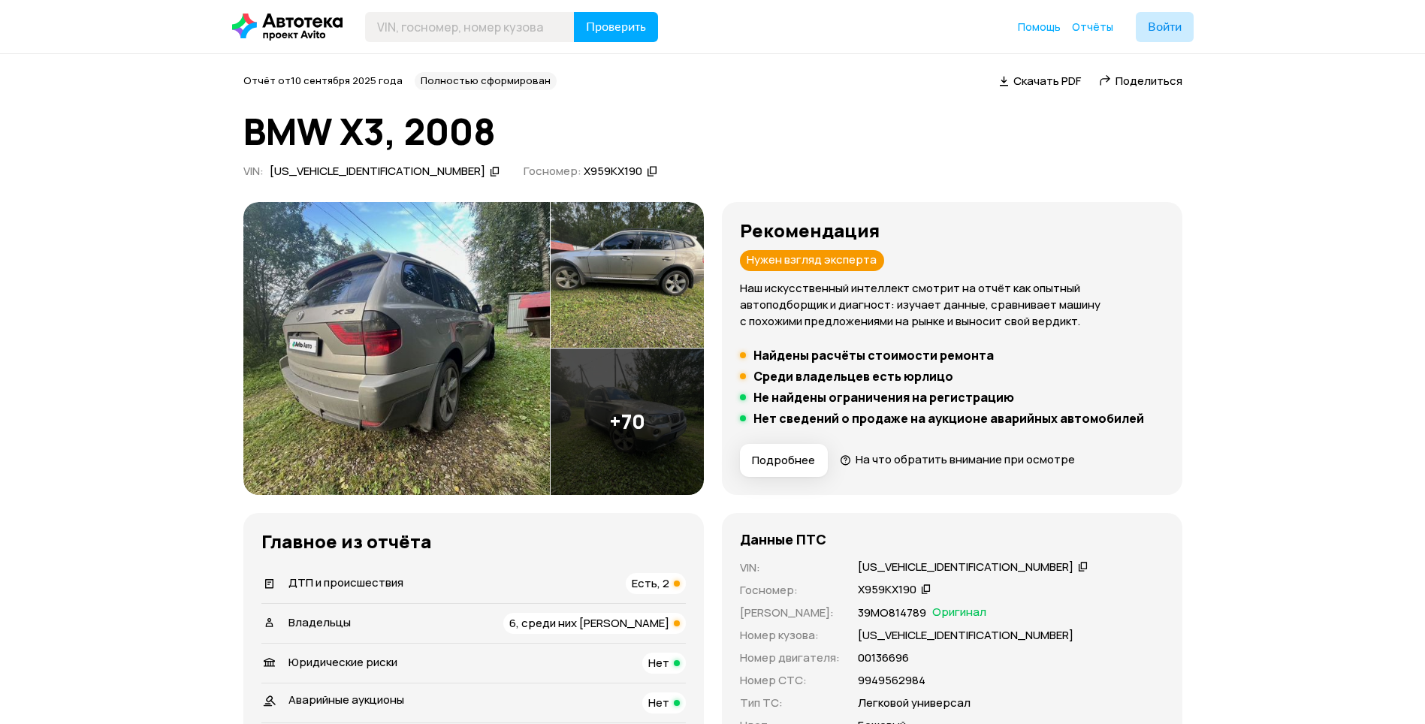
click at [624, 423] on img at bounding box center [627, 422] width 153 height 147
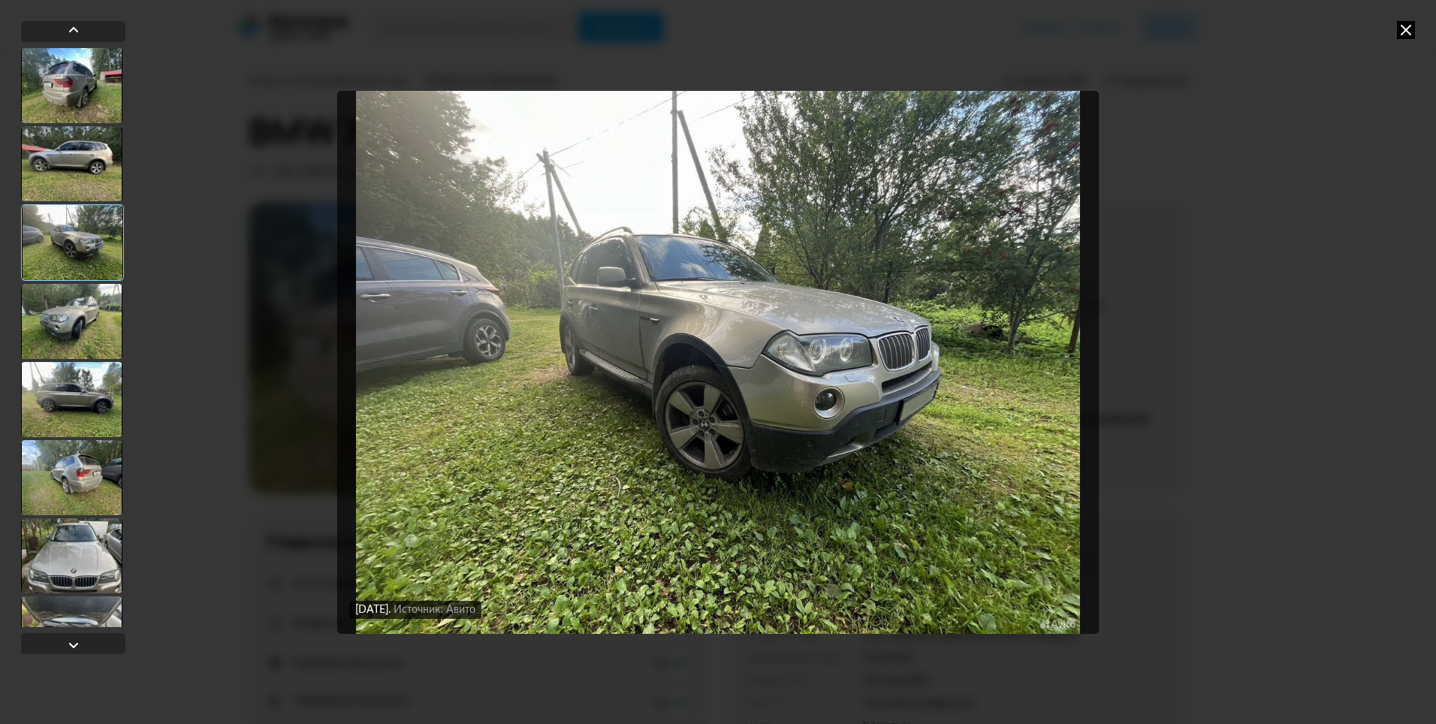
click at [1405, 25] on icon at bounding box center [1406, 30] width 18 height 18
